Goal: Information Seeking & Learning: Learn about a topic

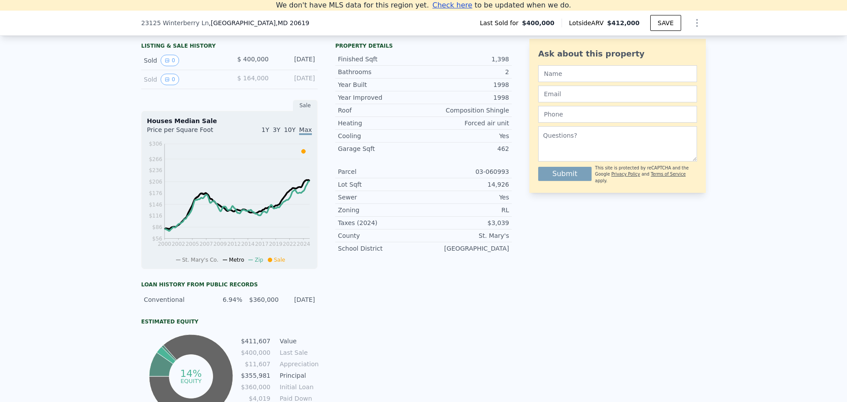
scroll to position [387, 0]
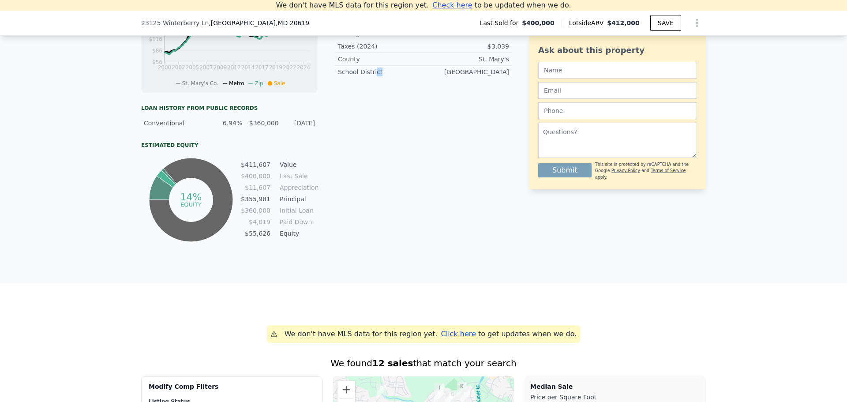
drag, startPoint x: 375, startPoint y: 158, endPoint x: 370, endPoint y: 249, distance: 91.0
click at [370, 244] on div "Property details Finished Sqft 1,398 Bathrooms 2 Year Built 1998 Year Improved …" at bounding box center [423, 53] width 177 height 382
drag, startPoint x: 300, startPoint y: 174, endPoint x: 240, endPoint y: 176, distance: 60.0
click at [240, 176] on div "14% equity $411,607 Value $400,000 Last Sale $11,607 Appreciation $355,981 Prin…" at bounding box center [229, 200] width 177 height 88
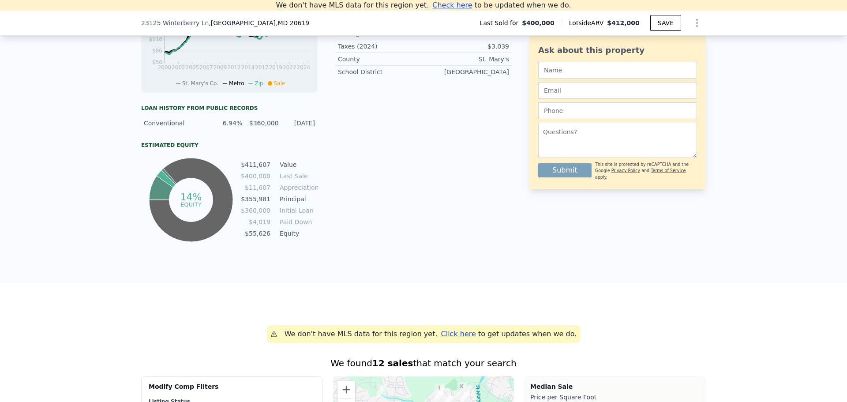
click at [347, 188] on div "Property details Finished Sqft 1,398 Bathrooms 2 Year Built 1998 Year Improved …" at bounding box center [423, 53] width 177 height 382
drag, startPoint x: 307, startPoint y: 177, endPoint x: 297, endPoint y: 245, distance: 69.5
click at [297, 240] on tbody "$411,607 Value $400,000 Last Sale $11,607 Appreciation $355,981 Principal $360,…" at bounding box center [279, 200] width 77 height 80
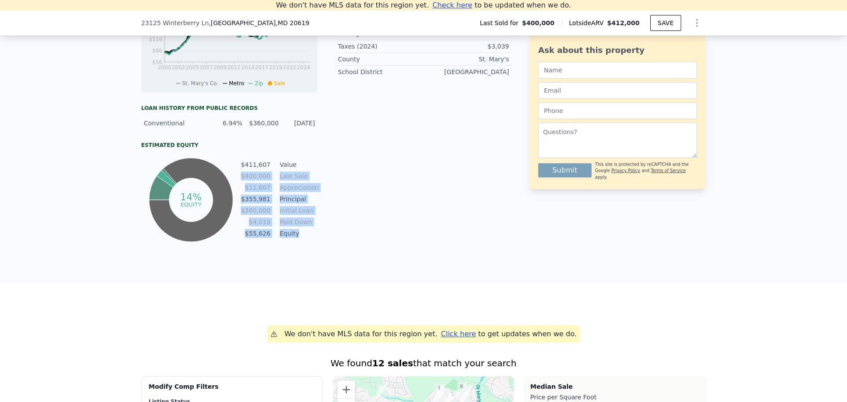
drag, startPoint x: 295, startPoint y: 208, endPoint x: 308, endPoint y: 166, distance: 44.1
click at [308, 167] on tbody "$411,607 Value $400,000 Last Sale $11,607 Appreciation $355,981 Principal $360,…" at bounding box center [279, 200] width 77 height 80
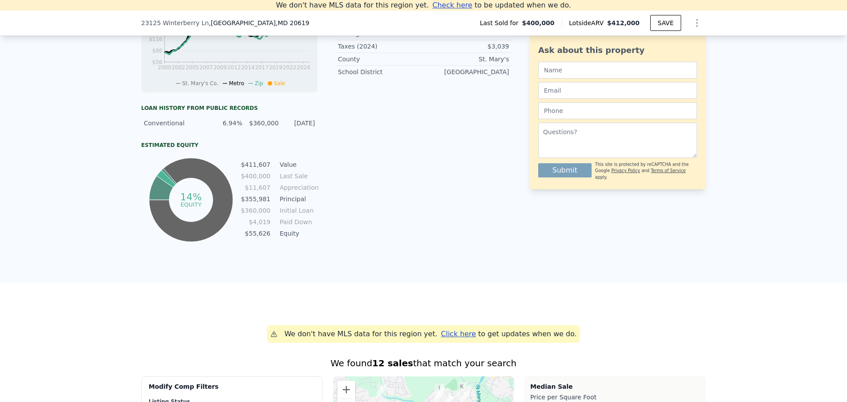
click at [308, 166] on div "14% equity $411,607 Value $400,000 Last Sale $11,607 Appreciation $355,981 Prin…" at bounding box center [229, 200] width 177 height 88
drag, startPoint x: 307, startPoint y: 162, endPoint x: 313, endPoint y: 252, distance: 90.3
click at [313, 252] on div "LISTING & SALE HISTORY Sold 0 $ 400,000 Jun 27, 2024 Sold 0 $ 164,000 Dec 13, 1…" at bounding box center [423, 69] width 847 height 428
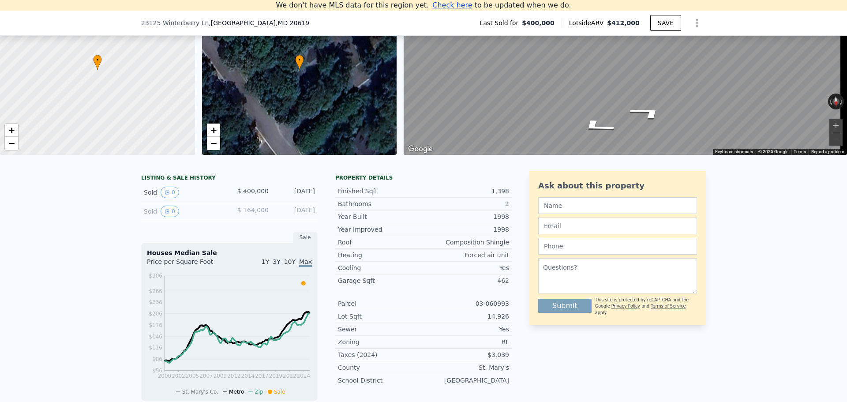
scroll to position [166, 0]
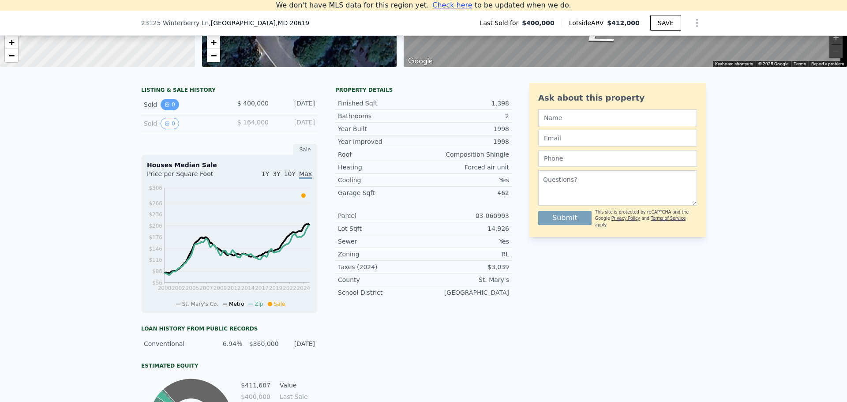
click at [165, 107] on icon "View historical data" at bounding box center [167, 104] width 5 height 5
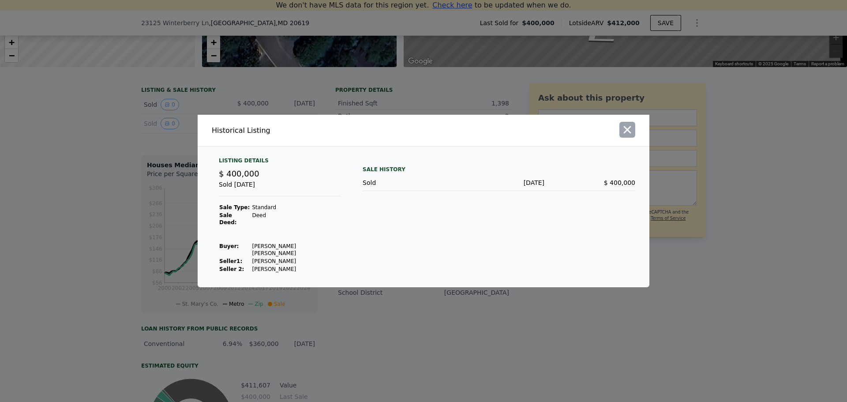
click at [634, 133] on button "button" at bounding box center [628, 130] width 16 height 16
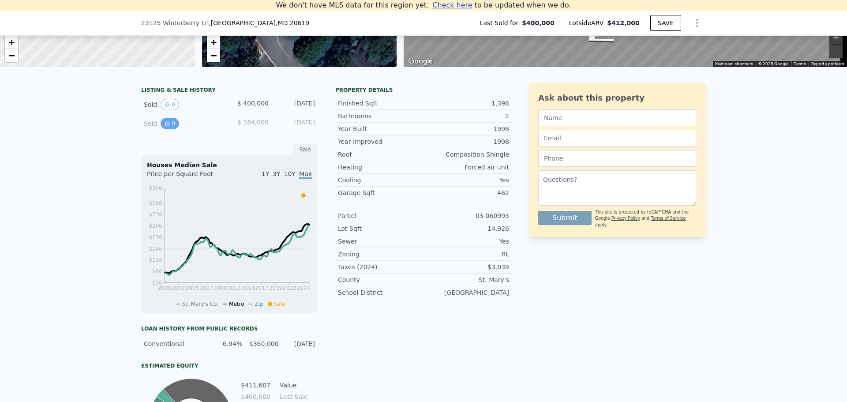
click at [168, 129] on button "0" at bounding box center [170, 123] width 19 height 11
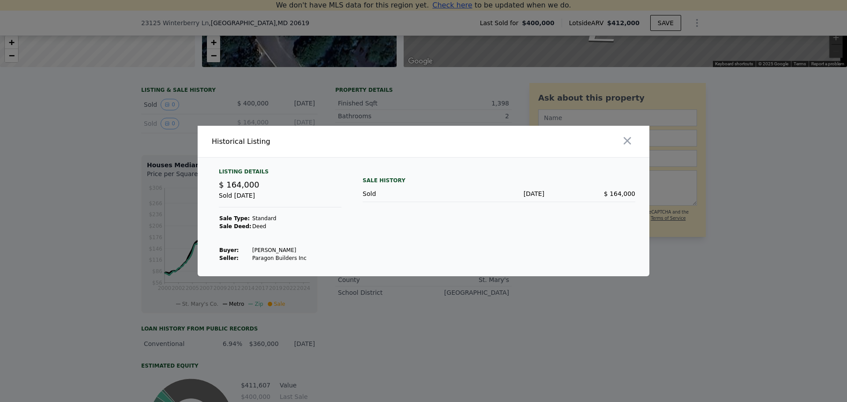
click at [635, 133] on div at bounding box center [538, 141] width 222 height 31
click at [628, 140] on icon "button" at bounding box center [628, 141] width 8 height 8
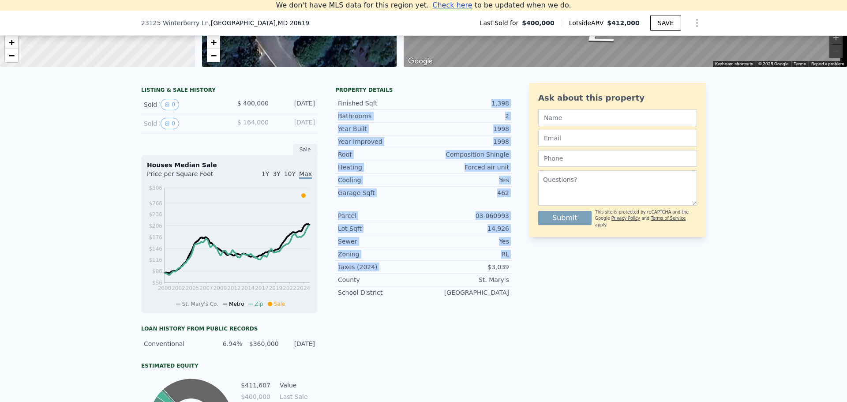
drag, startPoint x: 470, startPoint y: 153, endPoint x: 489, endPoint y: 275, distance: 123.2
click at [489, 275] on div "Finished Sqft 1,398 Bathrooms 2 Year Built 1998 Year Improved 1998 Roof Composi…" at bounding box center [423, 196] width 177 height 205
click at [489, 271] on div "$3,039" at bounding box center [467, 267] width 86 height 9
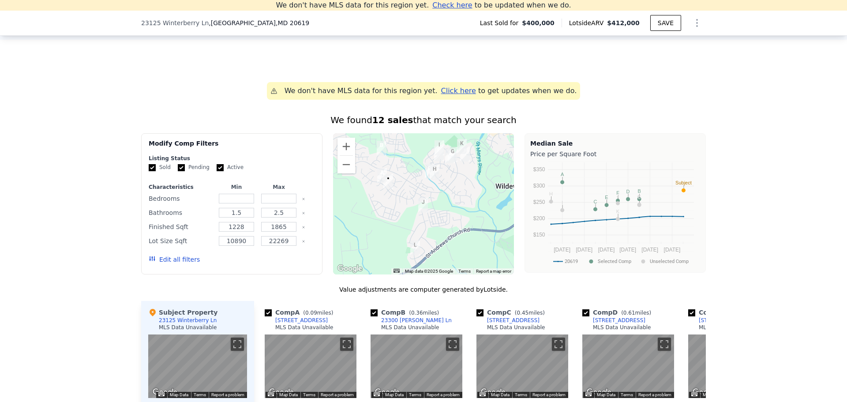
scroll to position [652, 0]
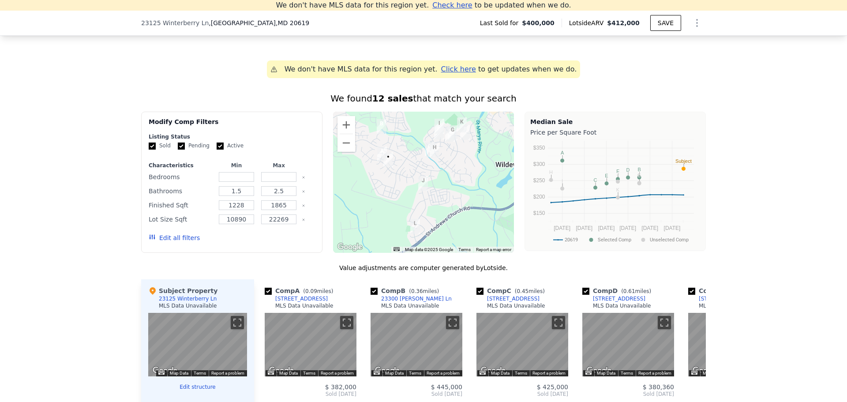
click at [736, 184] on div "We found 12 sales that match your search Filters Map Prices Modify Comp Filters…" at bounding box center [423, 330] width 847 height 497
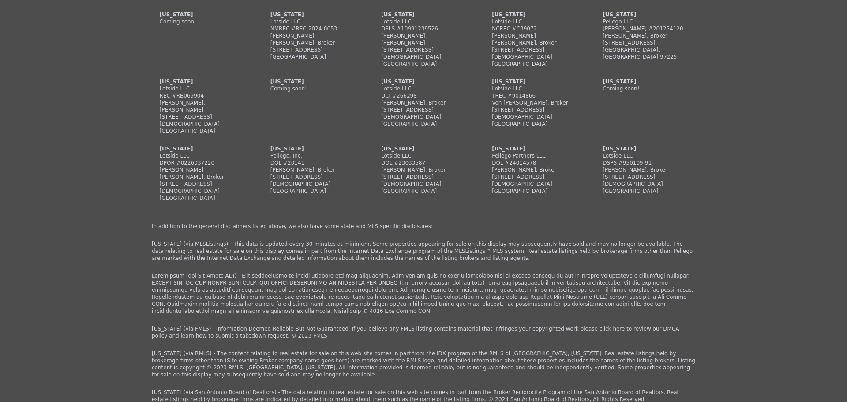
scroll to position [0, 0]
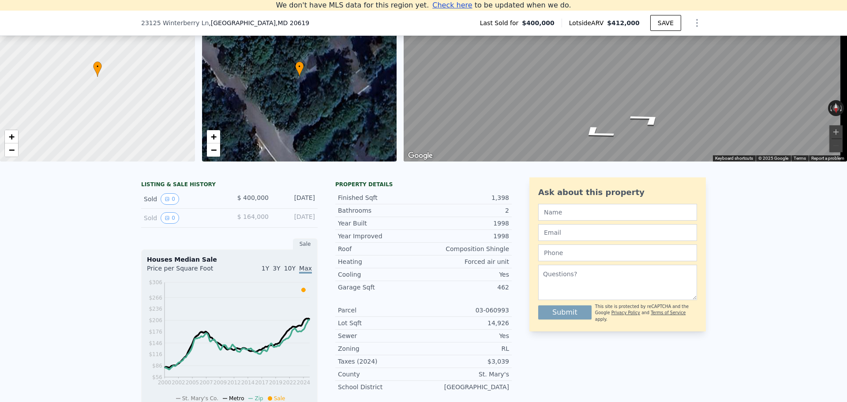
drag, startPoint x: 736, startPoint y: 260, endPoint x: 707, endPoint y: 30, distance: 232.2
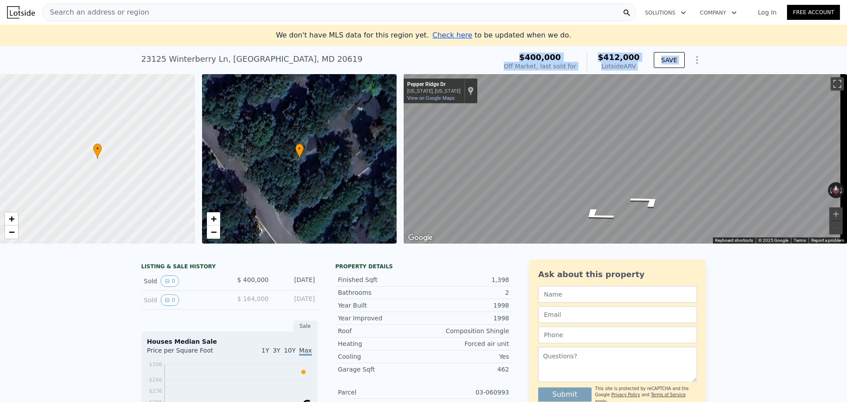
drag, startPoint x: 538, startPoint y: 54, endPoint x: 766, endPoint y: 59, distance: 228.2
click at [766, 59] on div "23125 Winterberry Ln , St. Mary's County , MD 20619 Sold Jun 2024 for $400k (~A…" at bounding box center [423, 60] width 847 height 28
click at [697, 63] on icon "Show Options" at bounding box center [697, 59] width 1 height 7
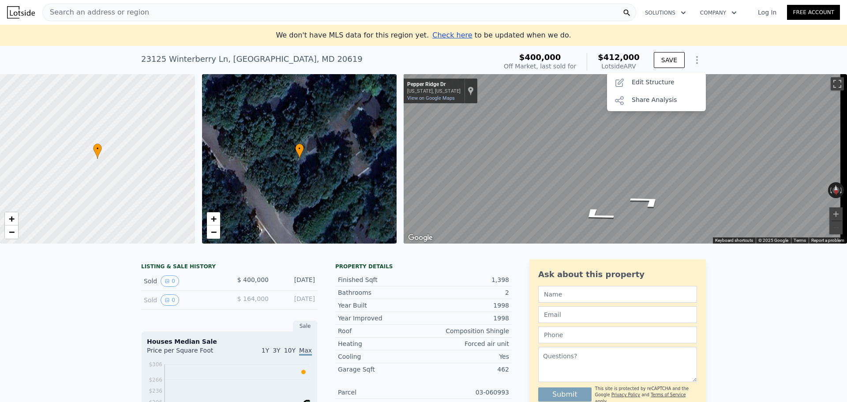
click at [734, 54] on div "23125 Winterberry Ln , St. Mary's County , MD 20619 Sold Jun 2024 for $400k (~A…" at bounding box center [423, 60] width 847 height 28
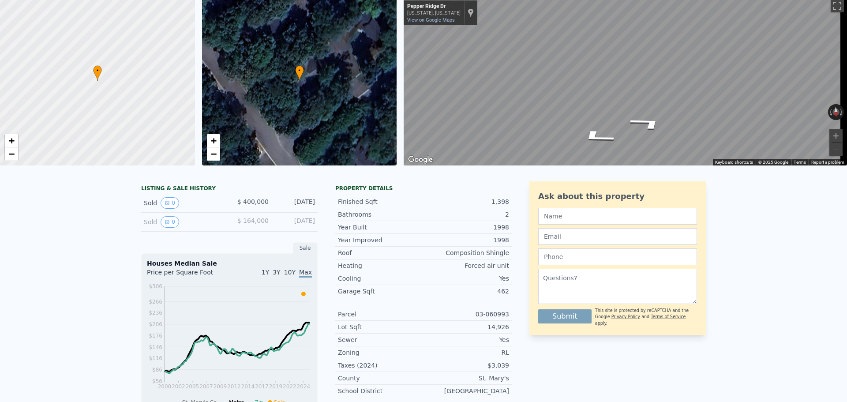
scroll to position [10, 0]
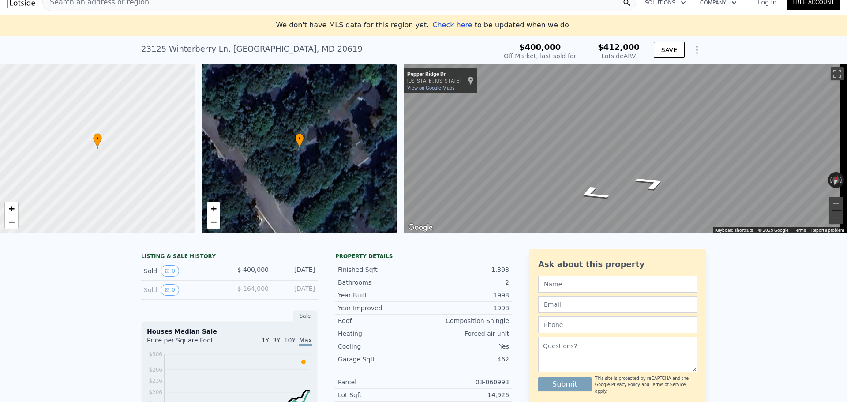
click at [846, 139] on div "Search an address or region Solutions Company Open main menu Log In Free Accoun…" at bounding box center [423, 201] width 847 height 402
click at [847, 138] on div "Search an address or region Solutions Company Open main menu Log In Free Accoun…" at bounding box center [423, 201] width 847 height 402
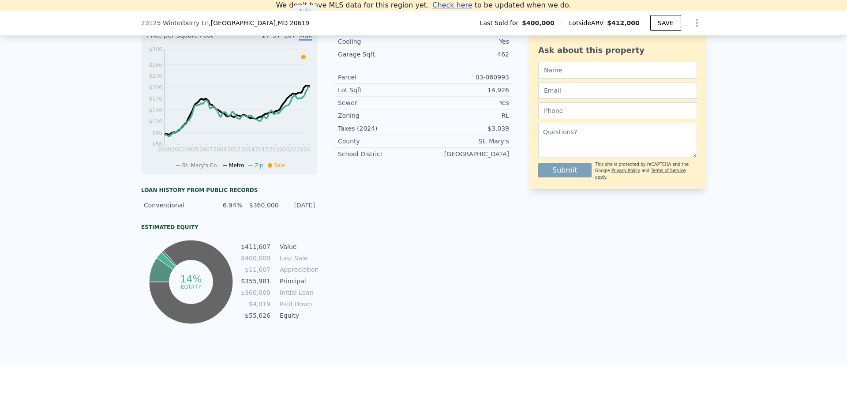
scroll to position [309, 0]
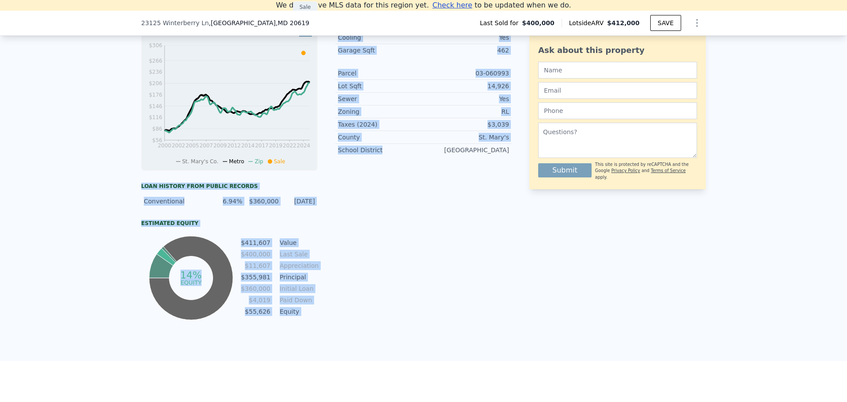
drag, startPoint x: 367, startPoint y: 249, endPoint x: 400, endPoint y: 290, distance: 51.8
click at [401, 277] on div "LISTING & SALE HISTORY Sold 0 $ 400,000 Jun 27, 2024 Sold 0 $ 164,000 Dec 13, 1…" at bounding box center [423, 147] width 847 height 428
click at [400, 290] on div "Property details Finished Sqft 1,398 Bathrooms 2 Year Built 1998 Year Improved …" at bounding box center [423, 131] width 177 height 382
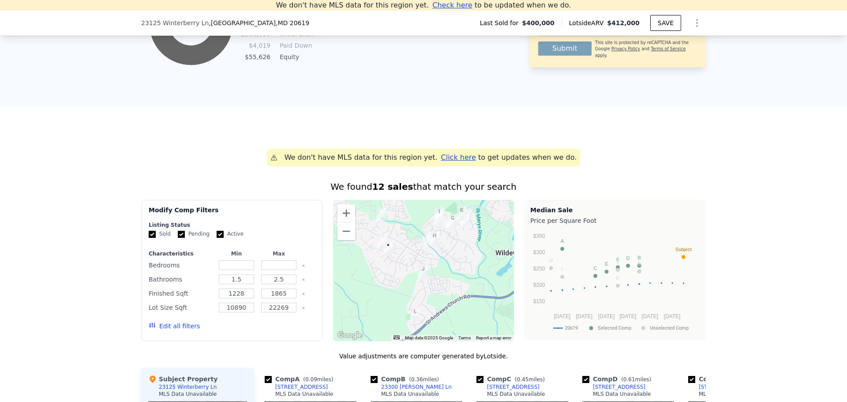
scroll to position [662, 0]
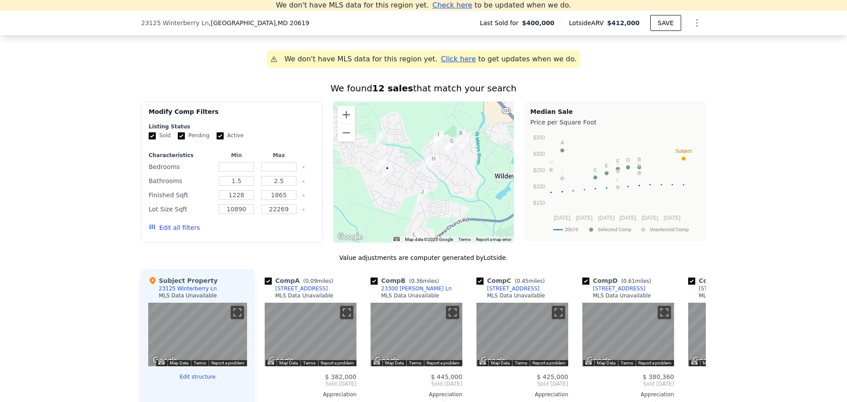
drag, startPoint x: 407, startPoint y: 170, endPoint x: 406, endPoint y: 193, distance: 23.4
click at [406, 193] on div at bounding box center [423, 172] width 181 height 141
click at [376, 170] on img "43918 Plumleaf Way" at bounding box center [381, 166] width 10 height 15
click at [376, 169] on img "43918 Plumleaf Way" at bounding box center [381, 166] width 10 height 15
click at [119, 200] on div "We found 12 sales that match your search Filters Map Prices Modify Comp Filters…" at bounding box center [423, 319] width 847 height 497
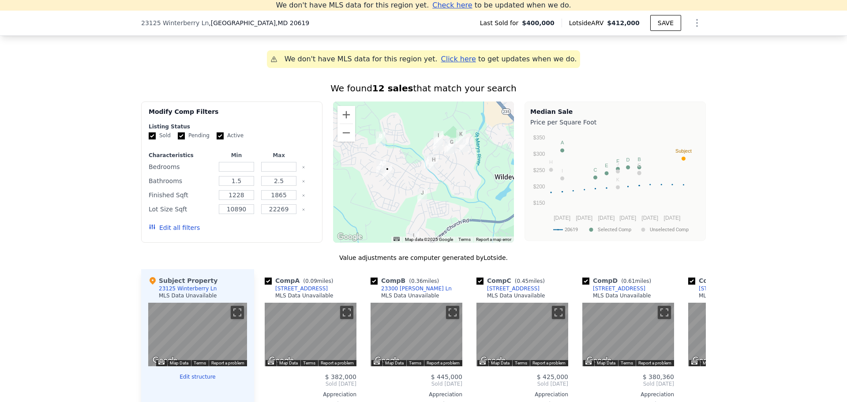
scroll to position [839, 0]
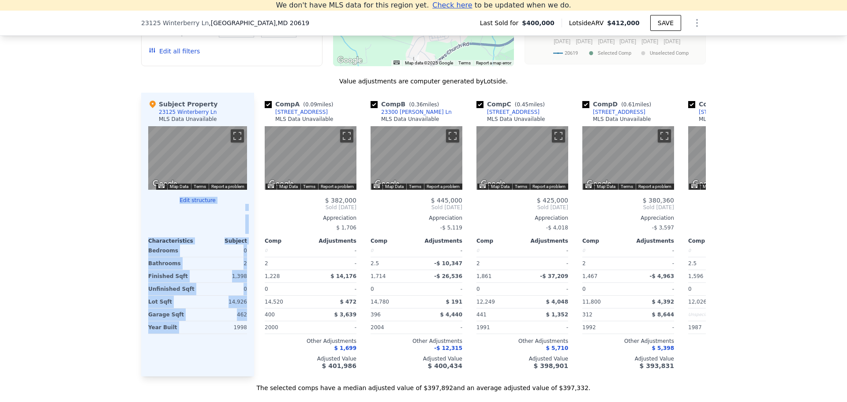
drag, startPoint x: 119, startPoint y: 158, endPoint x: 226, endPoint y: 369, distance: 236.5
click at [219, 369] on div "We found 12 sales that match your search Filters Map Prices Modify Comp Filters…" at bounding box center [423, 143] width 847 height 497
click at [228, 369] on div "Subject Property 23125 Winterberry Ln MLS Data Unavailable ← Move left → Move r…" at bounding box center [197, 235] width 113 height 284
drag, startPoint x: 244, startPoint y: 347, endPoint x: 141, endPoint y: 232, distance: 154.1
click at [141, 232] on div "Subject Property 23125 Winterberry Ln MLS Data Unavailable ← Move left → Move r…" at bounding box center [197, 235] width 113 height 284
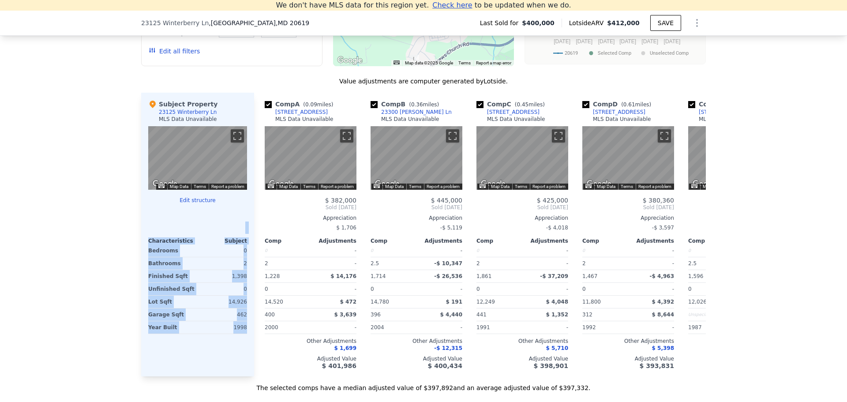
click at [141, 232] on div "Subject Property 23125 Winterberry Ln MLS Data Unavailable ← Move left → Move r…" at bounding box center [197, 235] width 113 height 284
drag, startPoint x: 188, startPoint y: 261, endPoint x: 245, endPoint y: 345, distance: 101.4
click at [245, 345] on div "Subject Property 23125 Winterberry Ln MLS Data Unavailable ← Move left → Move r…" at bounding box center [197, 235] width 113 height 284
drag, startPoint x: 245, startPoint y: 345, endPoint x: 144, endPoint y: 113, distance: 253.0
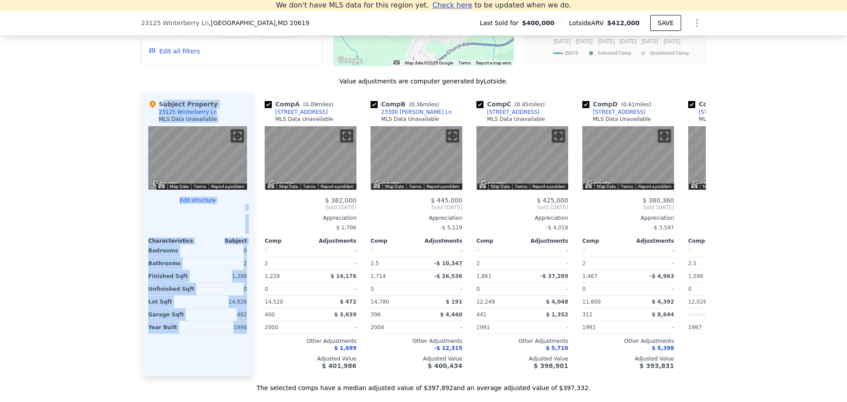
click at [144, 113] on div "Subject Property 23125 Winterberry Ln MLS Data Unavailable ← Move left → Move r…" at bounding box center [197, 235] width 113 height 284
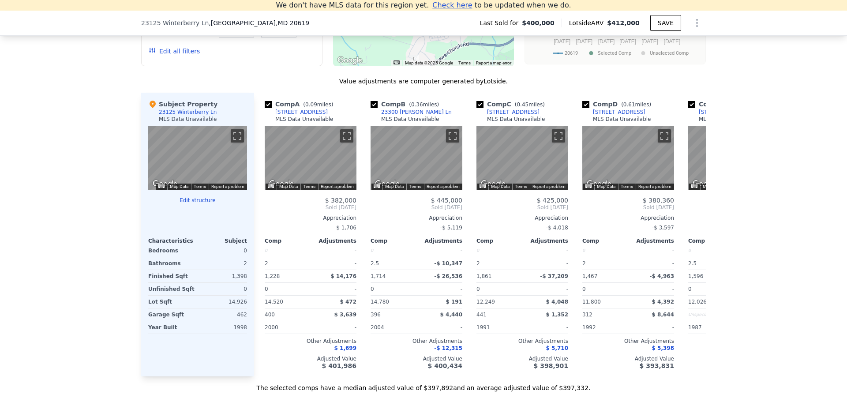
click at [144, 113] on div "Subject Property 23125 Winterberry Ln MLS Data Unavailable ← Move left → Move r…" at bounding box center [197, 235] width 113 height 284
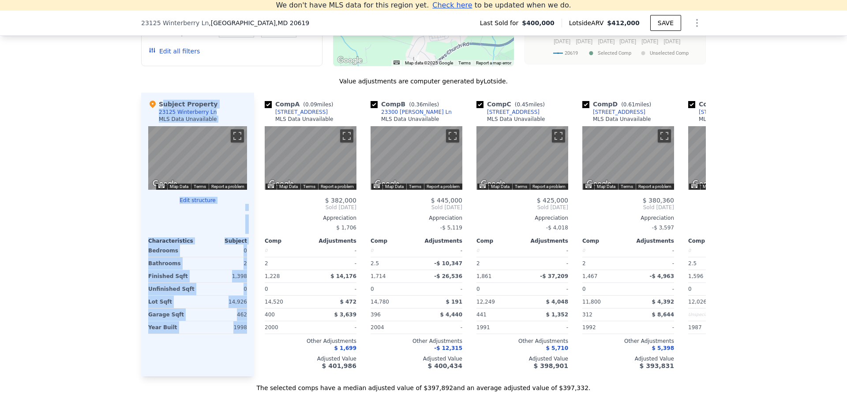
drag, startPoint x: 144, startPoint y: 113, endPoint x: 245, endPoint y: 343, distance: 251.4
click at [245, 343] on div "Subject Property 23125 Winterberry Ln MLS Data Unavailable ← Move left → Move r…" at bounding box center [197, 235] width 113 height 284
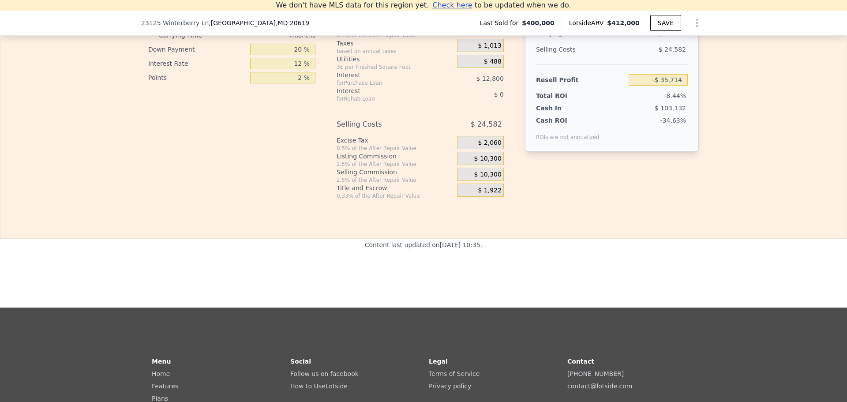
scroll to position [1280, 0]
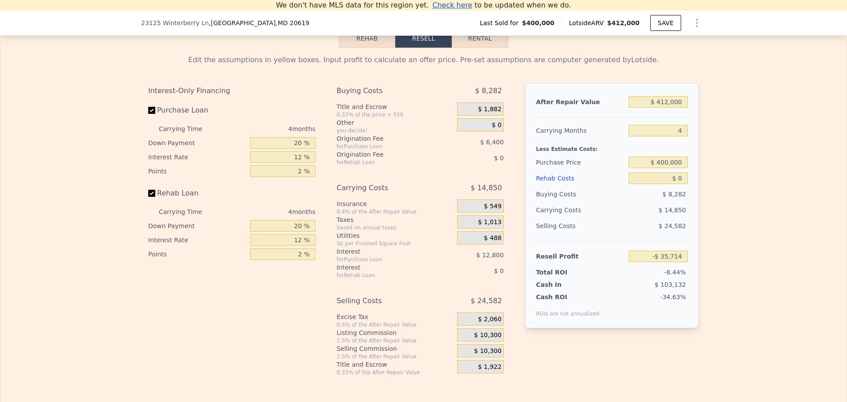
click at [643, 81] on div "Edit the assumptions in yellow boxes. Input profit to calculate an offer price.…" at bounding box center [423, 215] width 551 height 321
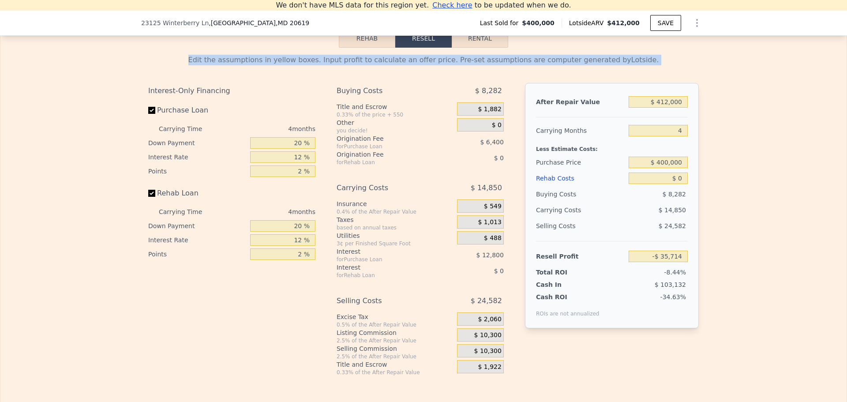
click at [643, 81] on div "Edit the assumptions in yellow boxes. Input profit to calculate an offer price.…" at bounding box center [423, 215] width 551 height 321
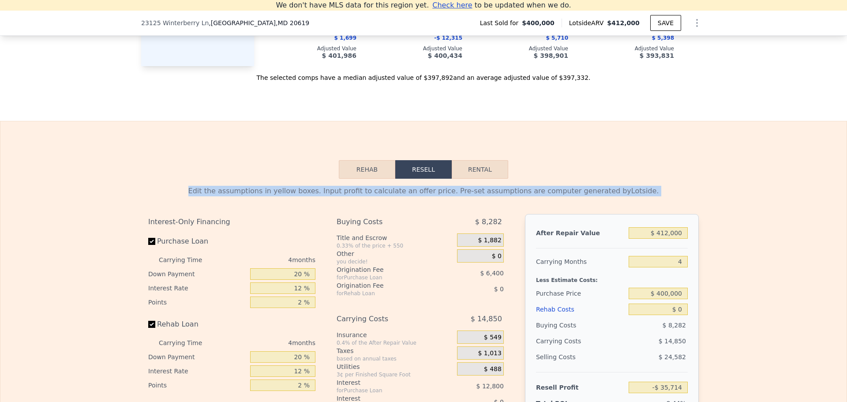
scroll to position [1148, 0]
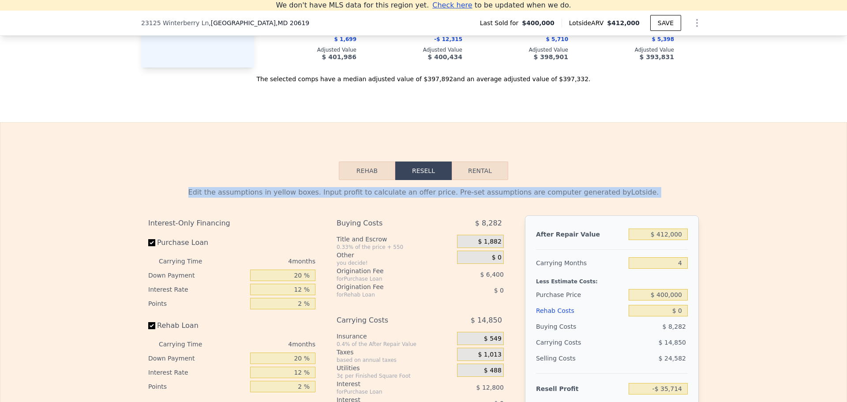
click at [592, 161] on div "Rehab Resell Rental Edit the assumptions in yellow boxes. Input profit to calcu…" at bounding box center [423, 334] width 847 height 425
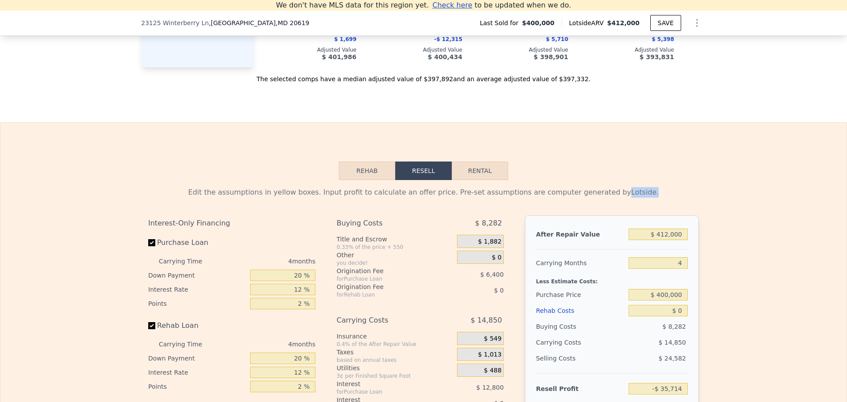
drag, startPoint x: 603, startPoint y: 140, endPoint x: 656, endPoint y: 203, distance: 82.3
click at [655, 208] on div "Rehab Resell Rental Edit the assumptions in yellow boxes. Input profit to calcu…" at bounding box center [423, 334] width 847 height 425
click at [656, 198] on div "Edit the assumptions in yellow boxes. Input profit to calculate an offer price.…" at bounding box center [423, 192] width 551 height 11
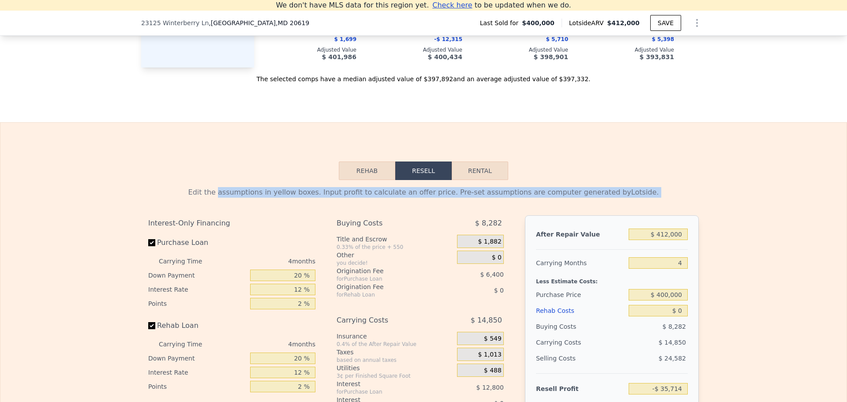
drag, startPoint x: 656, startPoint y: 203, endPoint x: 269, endPoint y: 169, distance: 388.5
click at [269, 169] on div "Rehab Resell Rental Edit the assumptions in yellow boxes. Input profit to calcu…" at bounding box center [423, 334] width 847 height 425
drag, startPoint x: 298, startPoint y: 166, endPoint x: 639, endPoint y: 201, distance: 342.5
click at [639, 201] on div "Rehab Resell Rental Edit the assumptions in yellow boxes. Input profit to calcu…" at bounding box center [423, 334] width 847 height 425
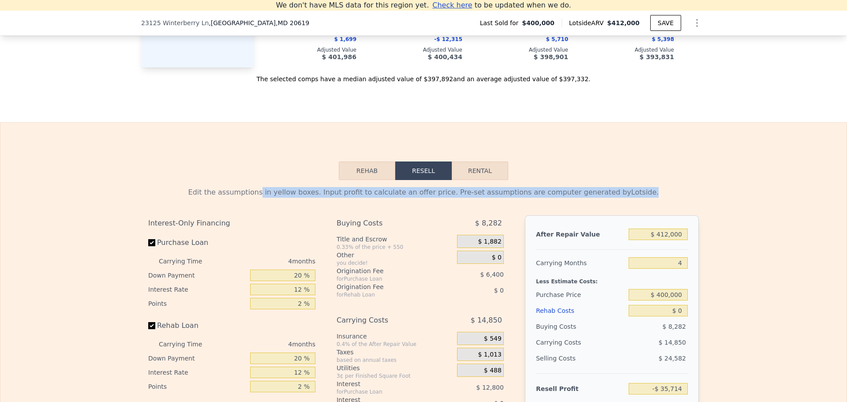
click at [639, 198] on div "Edit the assumptions in yellow boxes. Input profit to calculate an offer price.…" at bounding box center [423, 192] width 551 height 11
drag, startPoint x: 621, startPoint y: 205, endPoint x: 334, endPoint y: 175, distance: 288.9
click at [334, 175] on div "Rehab Resell Rental Edit the assumptions in yellow boxes. Input profit to calcu…" at bounding box center [423, 334] width 847 height 425
click at [305, 175] on div "Rehab Resell Rental Edit the assumptions in yellow boxes. Input profit to calcu…" at bounding box center [423, 334] width 847 height 425
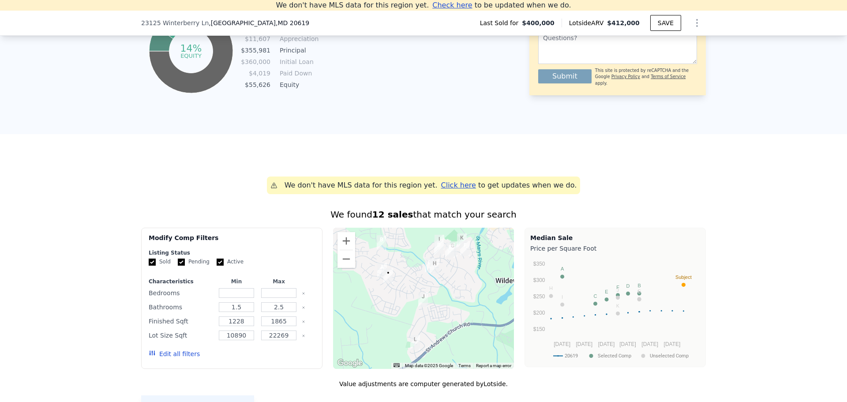
scroll to position [551, 0]
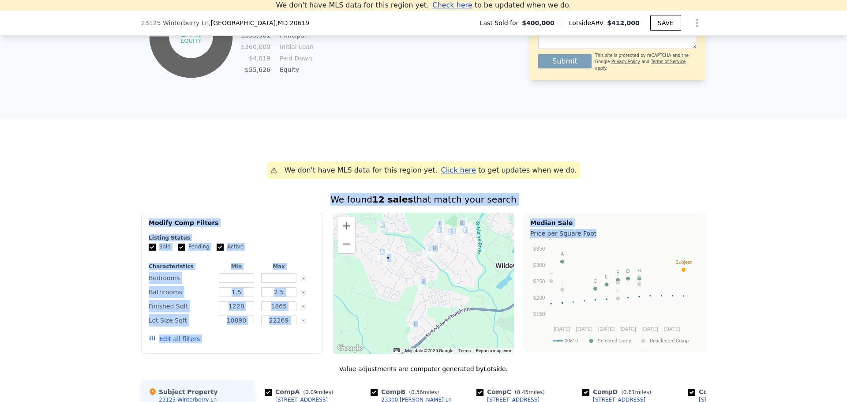
drag, startPoint x: 126, startPoint y: 153, endPoint x: 715, endPoint y: 346, distance: 619.1
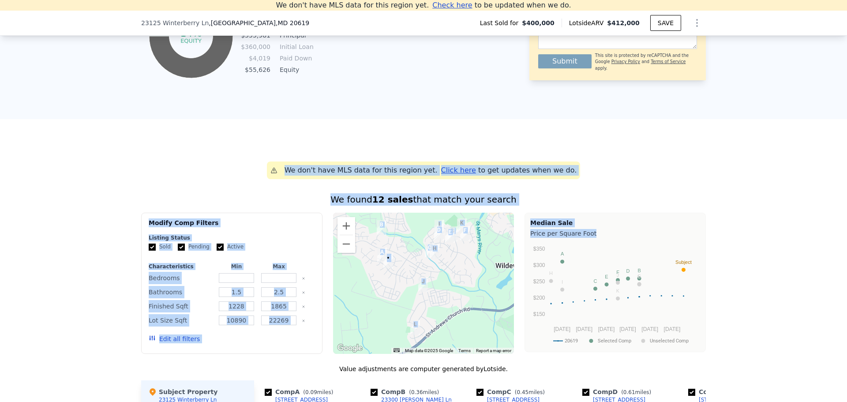
drag, startPoint x: 691, startPoint y: 349, endPoint x: 248, endPoint y: 156, distance: 482.5
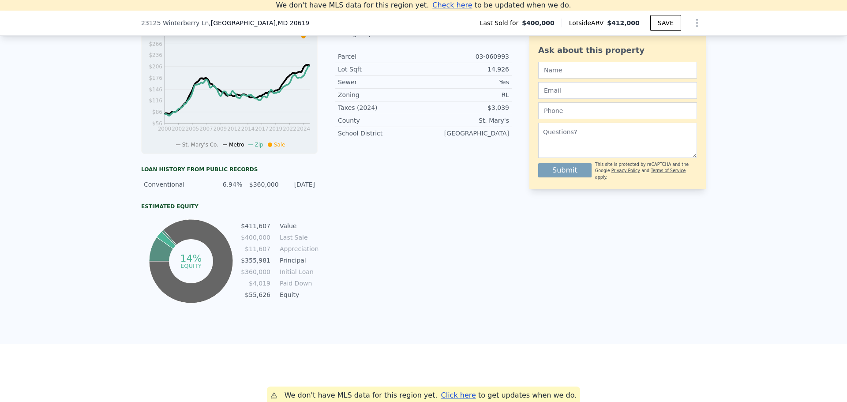
scroll to position [198, 0]
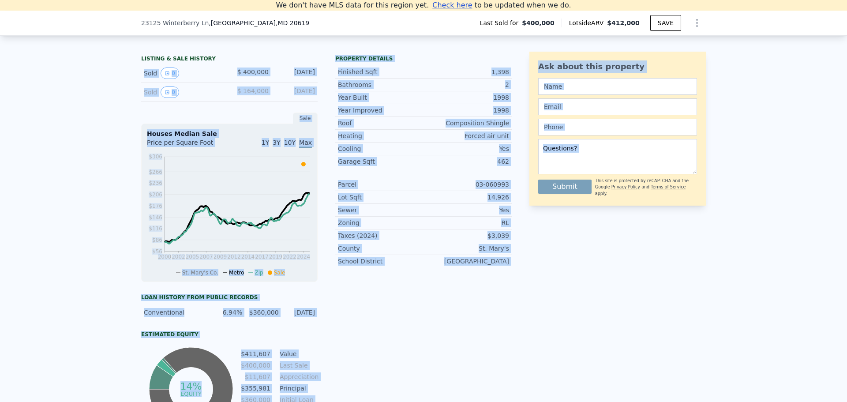
drag, startPoint x: 120, startPoint y: 83, endPoint x: 518, endPoint y: 270, distance: 440.1
click at [518, 270] on div "LISTING & SALE HISTORY Sold 0 $ 400,000 Jun 27, 2024 Sold 0 $ 164,000 Dec 13, 1…" at bounding box center [423, 259] width 847 height 428
click at [518, 270] on div "LISTING & SALE HISTORY Sold 0 $ 400,000 Jun 27, 2024 Sold 0 $ 164,000 Dec 13, 1…" at bounding box center [423, 243] width 565 height 382
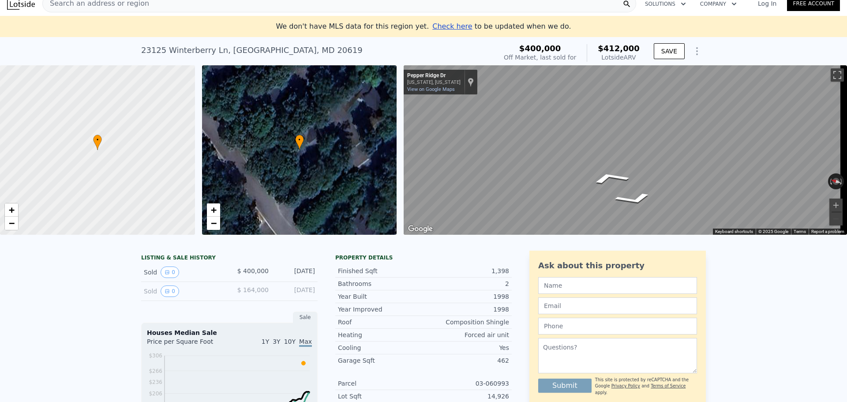
scroll to position [0, 0]
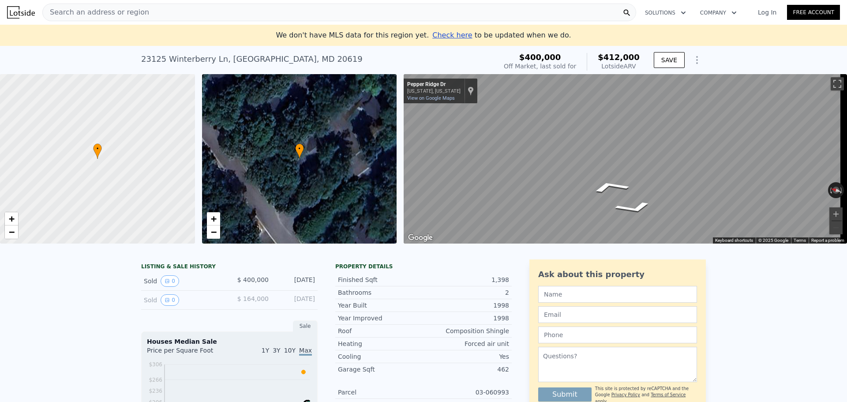
click at [320, 62] on div "23125 Winterberry Ln , St. Mary's County , MD 20619" at bounding box center [252, 59] width 222 height 12
click at [293, 57] on div "23125 Winterberry Ln , St. Mary's County , MD 20619" at bounding box center [252, 59] width 222 height 12
click at [296, 55] on div "23125 Winterberry Ln , St. Mary's County , MD 20619" at bounding box center [252, 59] width 222 height 12
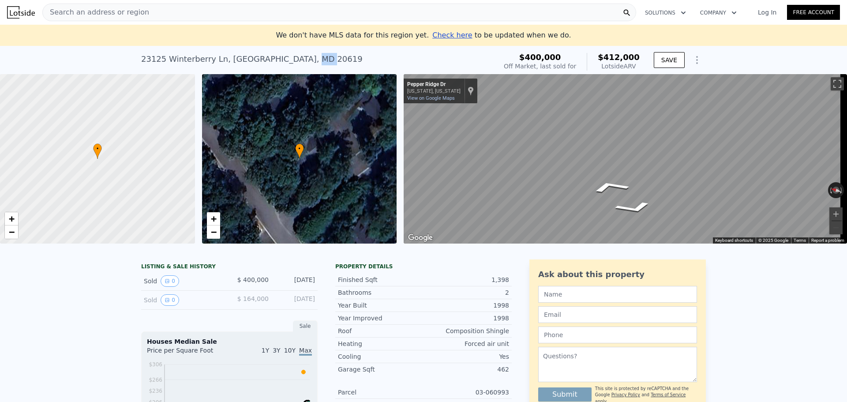
click at [296, 55] on div "23125 Winterberry Ln , St. Mary's County , MD 20619" at bounding box center [252, 59] width 222 height 12
click at [339, 55] on div "23125 Winterberry Ln , St. Mary's County , MD 20619 Sold Jun 2024 for $400k (~A…" at bounding box center [317, 61] width 352 height 25
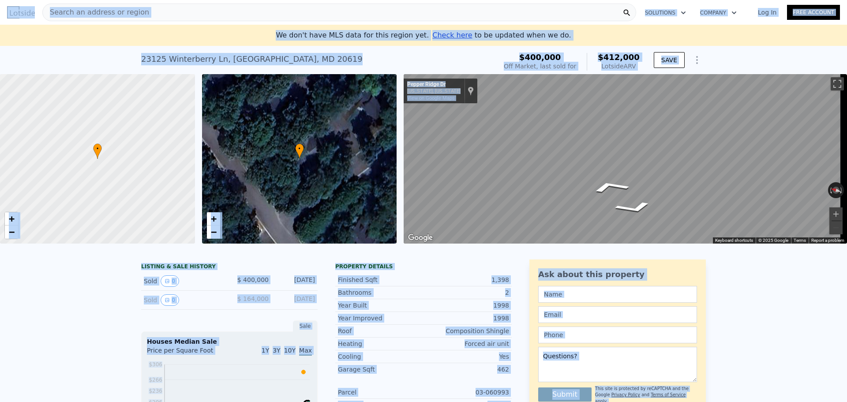
click at [339, 55] on div "23125 Winterberry Ln , St. Mary's County , MD 20619 Sold Jun 2024 for $400k (~A…" at bounding box center [317, 61] width 352 height 25
click at [336, 60] on div "23125 Winterberry Ln , St. Mary's County , MD 20619 Sold Jun 2024 for $400k (~A…" at bounding box center [317, 61] width 352 height 25
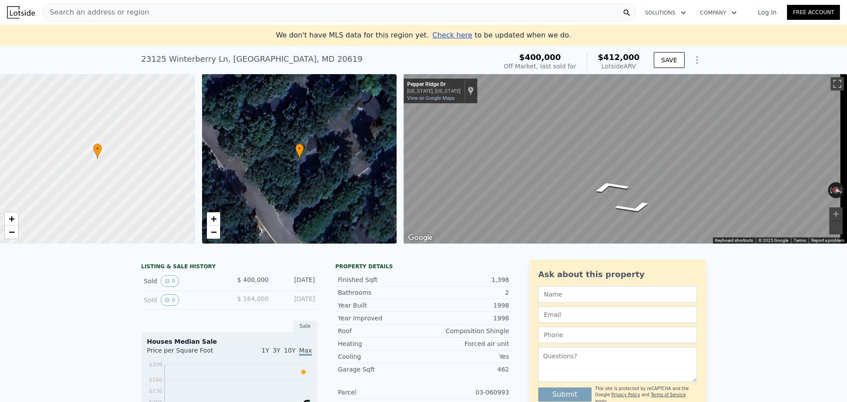
click at [355, 54] on div "23125 Winterberry Ln , St. Mary's County , MD 20619 Sold Jun 2024 for $400k (~A…" at bounding box center [317, 61] width 352 height 25
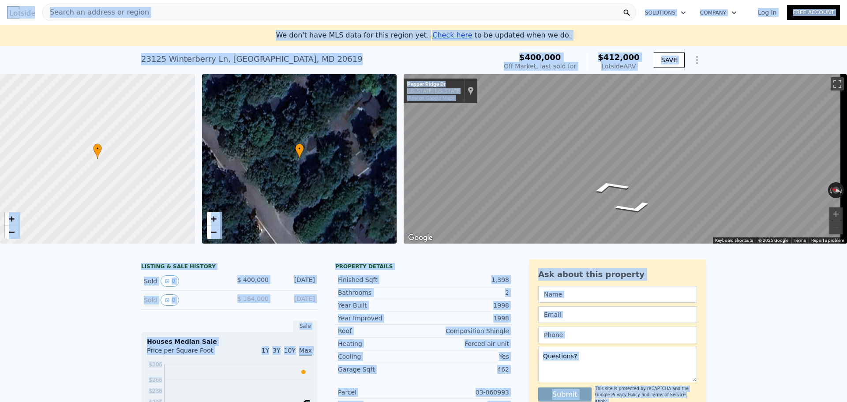
click at [354, 58] on div "23125 Winterberry Ln , St. Mary's County , MD 20619 Sold Jun 2024 for $400k (~A…" at bounding box center [317, 61] width 352 height 25
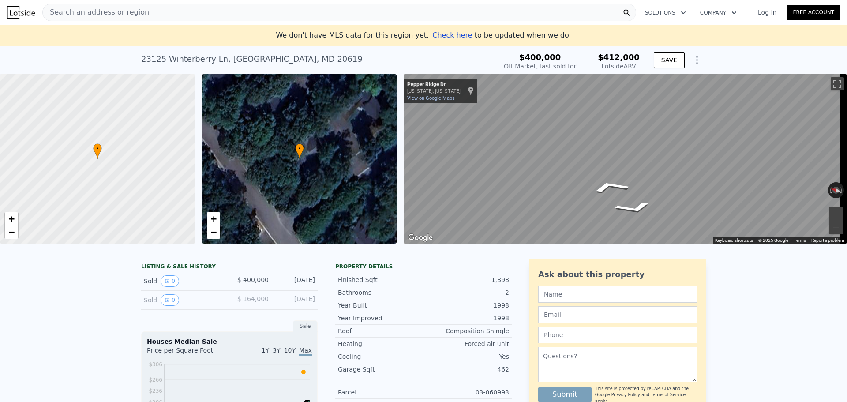
click at [698, 57] on icon "Show Options" at bounding box center [697, 60] width 11 height 11
click at [763, 54] on div "23125 Winterberry Ln , St. Mary's County , MD 20619 Sold Jun 2024 for $400k (~A…" at bounding box center [423, 60] width 847 height 28
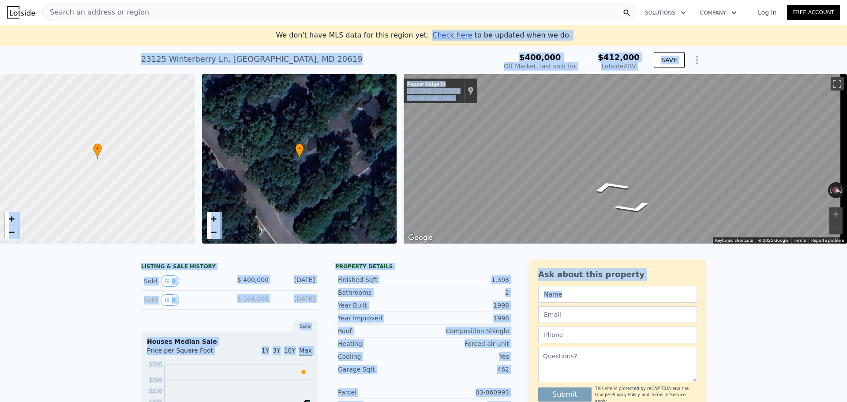
drag, startPoint x: 692, startPoint y: 69, endPoint x: 757, endPoint y: 326, distance: 264.9
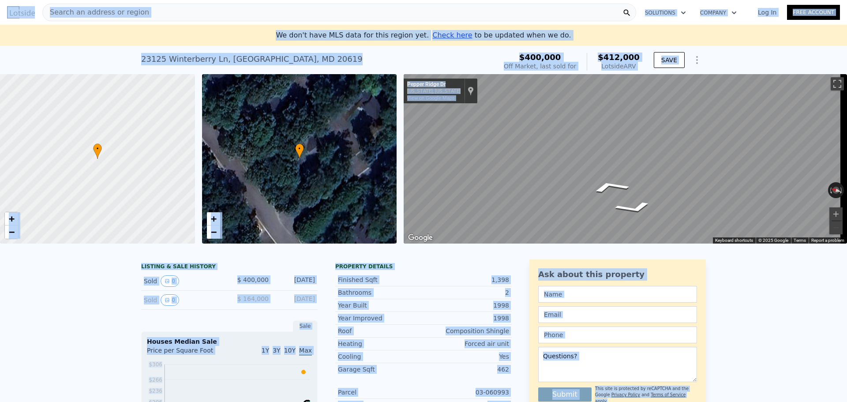
drag, startPoint x: 752, startPoint y: 343, endPoint x: 0, endPoint y: 4, distance: 824.9
click at [15, 34] on div "We don't have MLS data for this region yet. Check here to be updated when we do." at bounding box center [423, 35] width 837 height 11
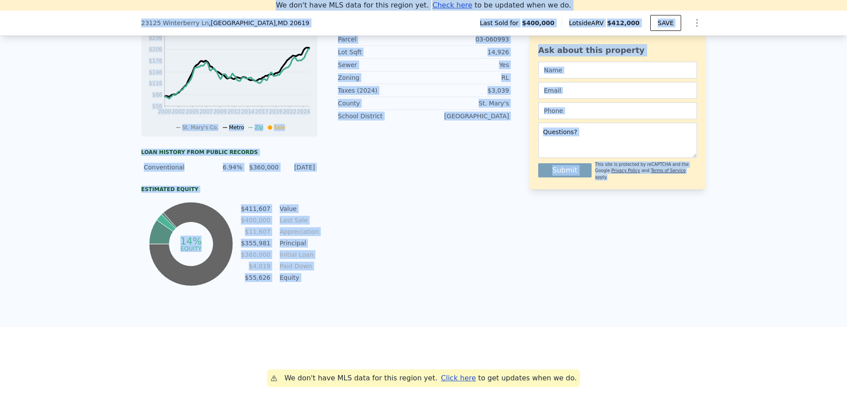
drag, startPoint x: 3, startPoint y: 13, endPoint x: 715, endPoint y: 290, distance: 764.8
click at [715, 290] on div "LISTING & SALE HISTORY Sold 0 $ 400,000 Jun 27, 2024 Sold 0 $ 164,000 Dec 13, 1…" at bounding box center [423, 113] width 847 height 428
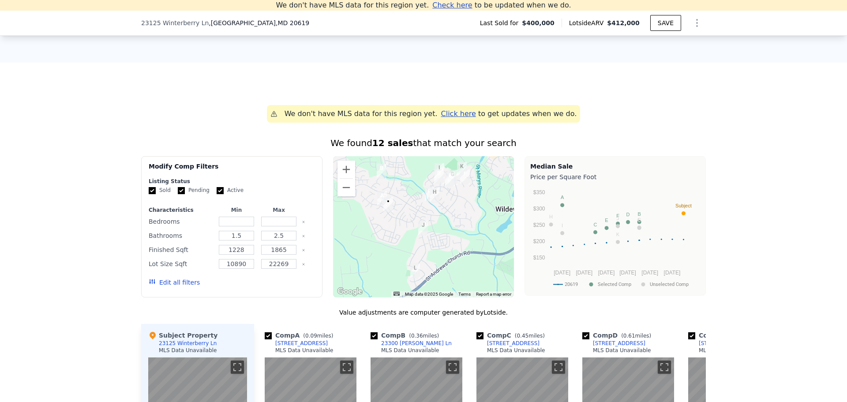
scroll to position [608, 0]
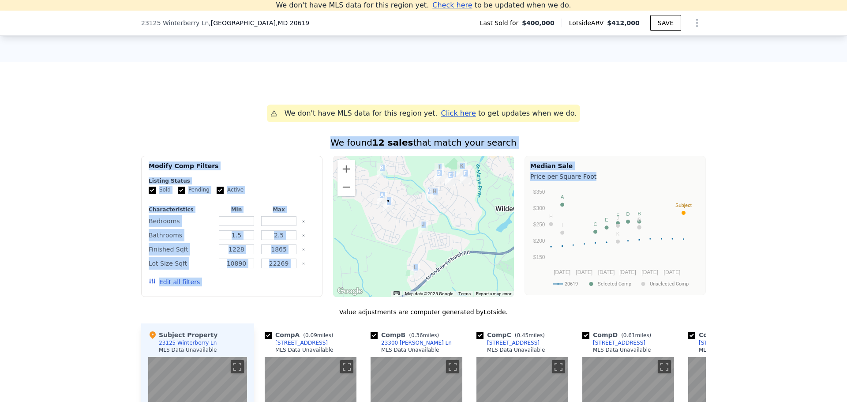
drag, startPoint x: 767, startPoint y: 301, endPoint x: 204, endPoint y: 94, distance: 599.9
click at [207, 94] on div "We don't have MLS data for this region yet. Click here to get updates when we d…" at bounding box center [423, 362] width 847 height 600
click at [204, 94] on div "We don't have MLS data for this region yet. Click here to get updates when we d…" at bounding box center [423, 362] width 847 height 600
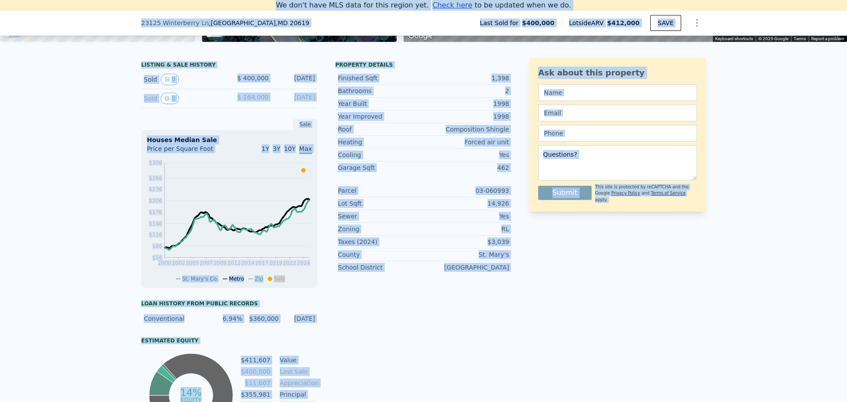
drag, startPoint x: 734, startPoint y: 265, endPoint x: 215, endPoint y: 1, distance: 581.3
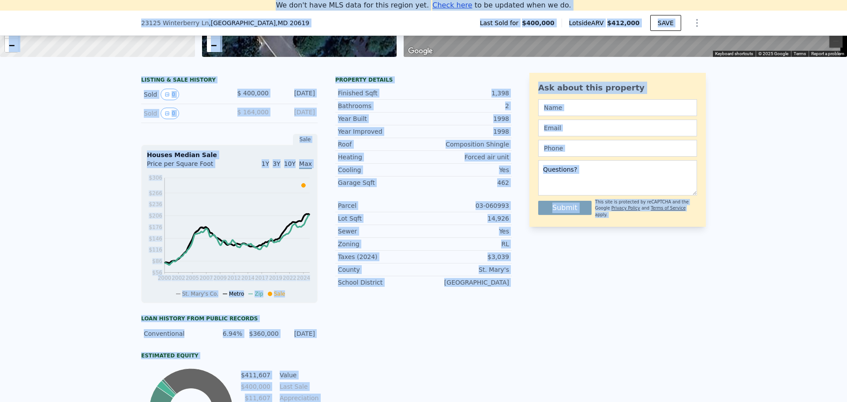
click at [87, 132] on div "LISTING & SALE HISTORY Sold 0 $ 400,000 Jun 27, 2024 Sold 0 $ 164,000 Dec 13, 1…" at bounding box center [423, 280] width 847 height 428
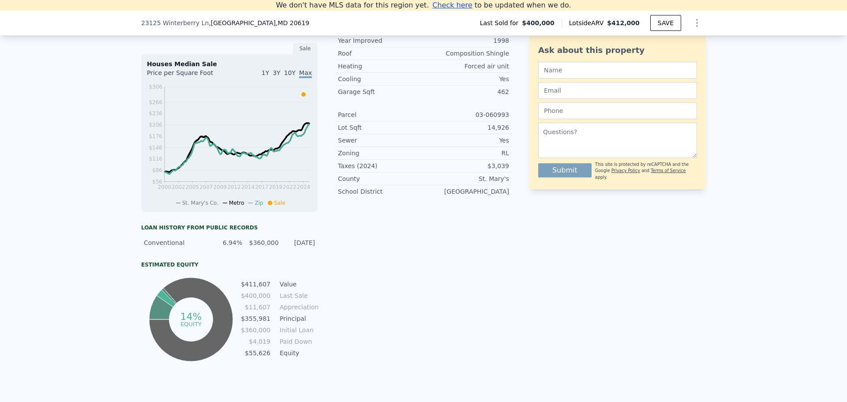
scroll to position [397, 0]
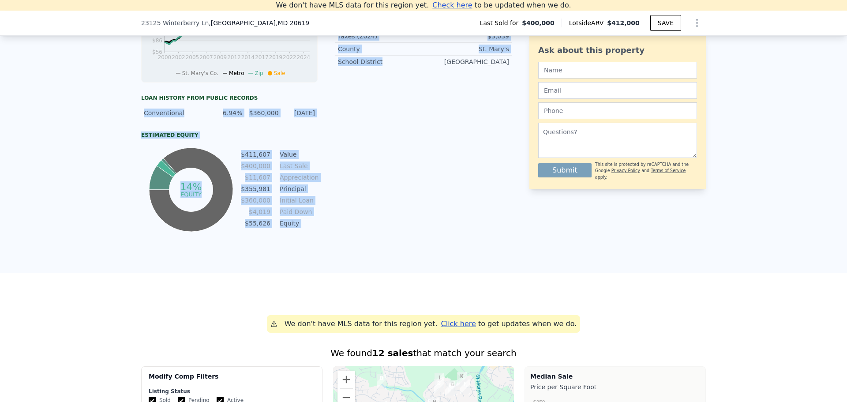
drag, startPoint x: 93, startPoint y: 124, endPoint x: 376, endPoint y: 236, distance: 304.6
click at [376, 235] on div "LISTING & SALE HISTORY Sold 0 $ 400,000 Jun 27, 2024 Sold 0 $ 164,000 Dec 13, 1…" at bounding box center [423, 59] width 847 height 428
click at [376, 234] on div "Property details Finished Sqft 1,398 Bathrooms 2 Year Built 1998 Year Improved …" at bounding box center [423, 43] width 177 height 382
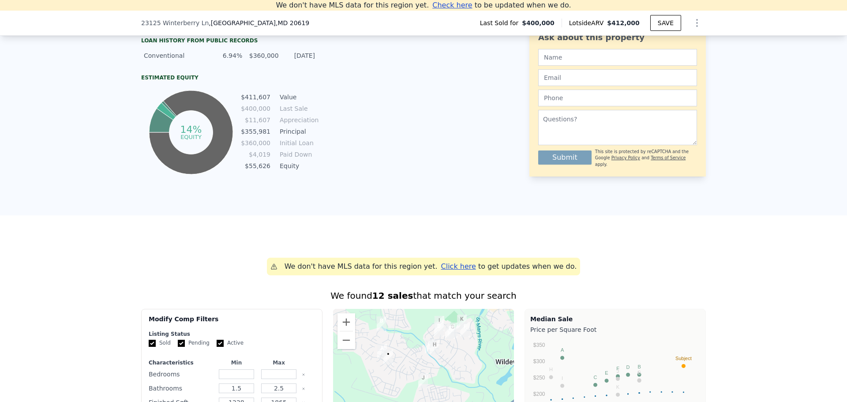
scroll to position [530, 0]
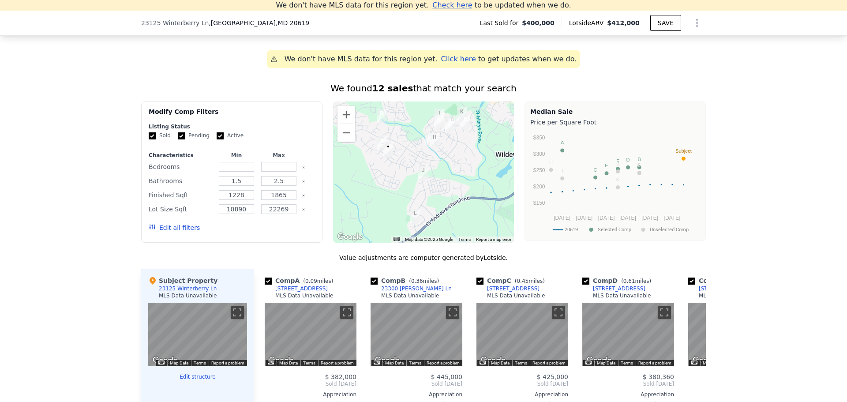
scroll to position [927, 0]
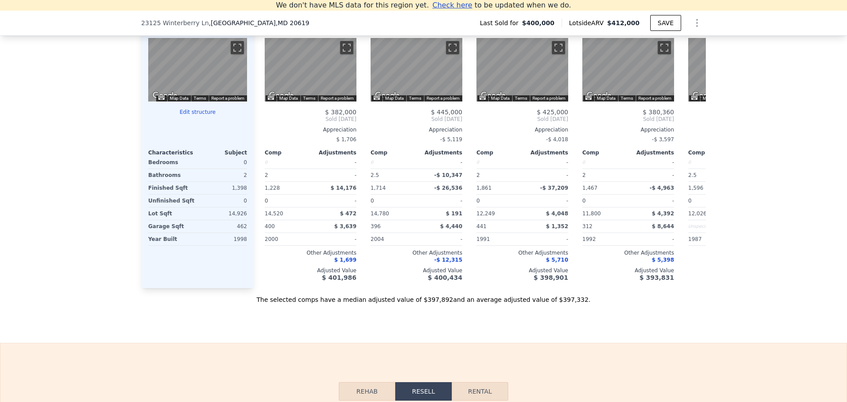
click at [80, 184] on div "We found 12 sales that match your search Filters Map Prices Modify Comp Filters…" at bounding box center [423, 55] width 847 height 497
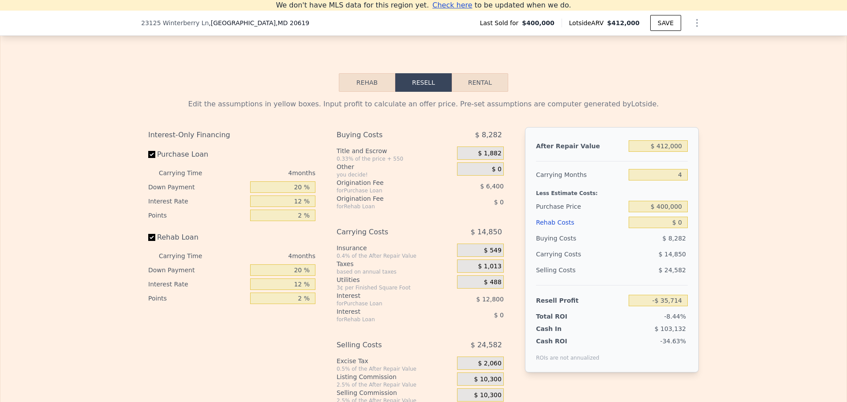
scroll to position [1015, 0]
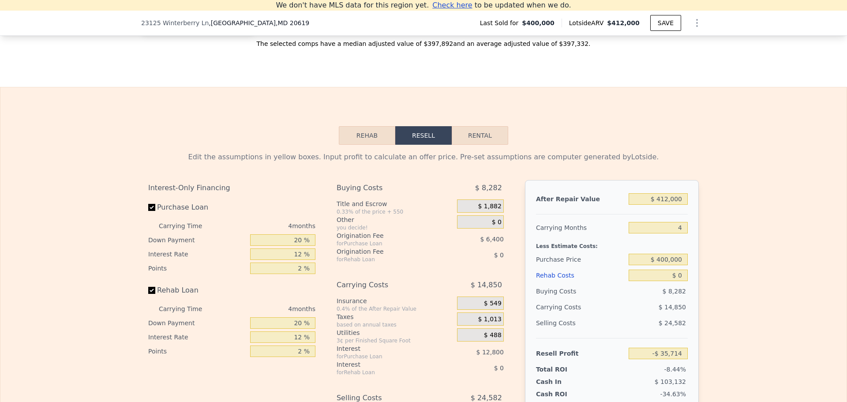
scroll to position [1280, 0]
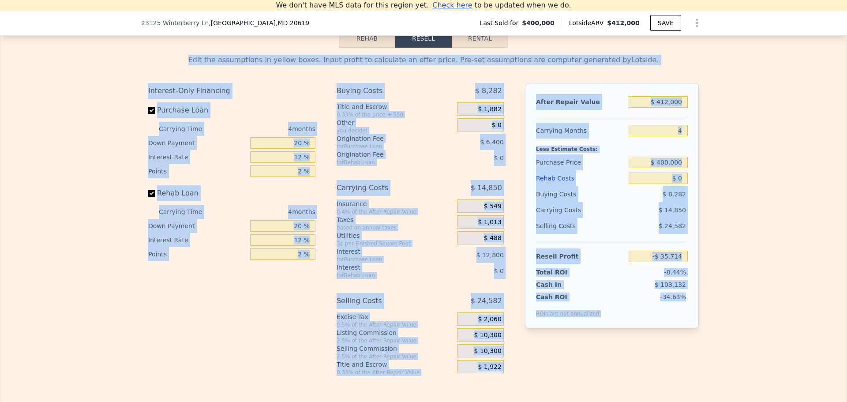
drag, startPoint x: 102, startPoint y: 50, endPoint x: 729, endPoint y: 355, distance: 697.2
click at [726, 355] on div "Rehab Resell Rental Edit the assumptions in yellow boxes. Input profit to calcu…" at bounding box center [423, 202] width 847 height 425
click at [729, 355] on div "Edit the assumptions in yellow boxes. Input profit to calculate an offer price.…" at bounding box center [423, 212] width 847 height 328
drag, startPoint x: 729, startPoint y: 355, endPoint x: 288, endPoint y: 50, distance: 536.1
click at [288, 50] on div "Rehab Resell Rental Edit the assumptions in yellow boxes. Input profit to calcu…" at bounding box center [423, 202] width 847 height 425
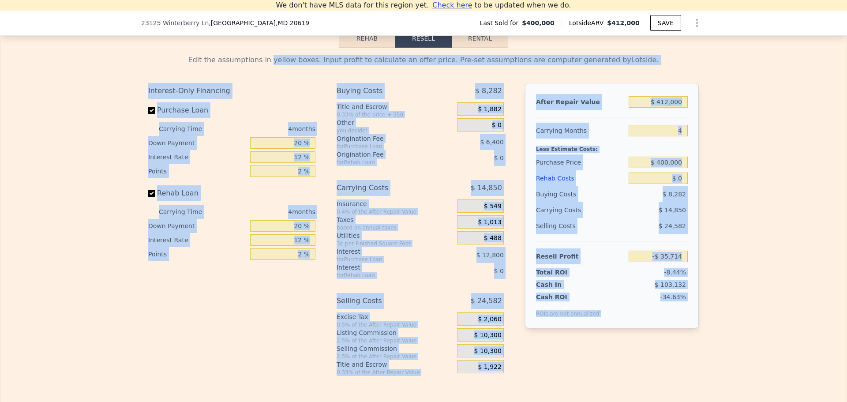
click at [288, 44] on div "Rehab Resell Rental Edit the assumptions in yellow boxes. Input profit to calcu…" at bounding box center [423, 202] width 847 height 425
drag, startPoint x: 280, startPoint y: 43, endPoint x: 730, endPoint y: 364, distance: 552.6
click at [730, 364] on div "Rehab Resell Rental Edit the assumptions in yellow boxes. Input profit to calcu…" at bounding box center [423, 202] width 847 height 425
click at [730, 364] on div "Edit the assumptions in yellow boxes. Input profit to calculate an offer price.…" at bounding box center [423, 212] width 847 height 328
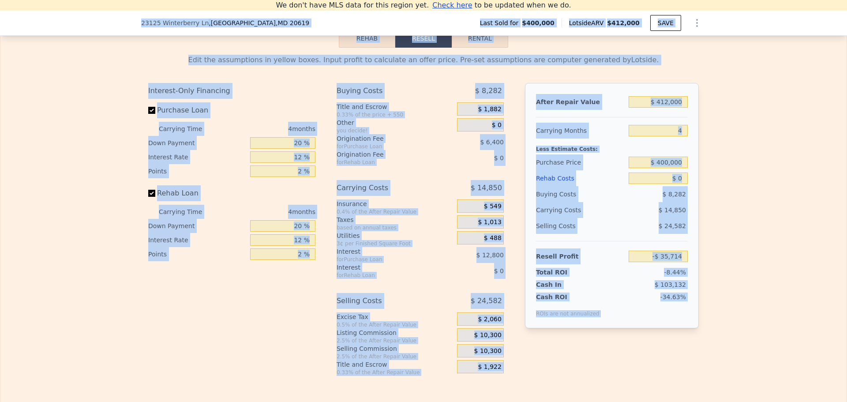
drag, startPoint x: 730, startPoint y: 364, endPoint x: 127, endPoint y: 25, distance: 692.4
click at [109, 47] on div "Rehab Resell Rental Edit the assumptions in yellow boxes. Input profit to calcu…" at bounding box center [423, 202] width 847 height 425
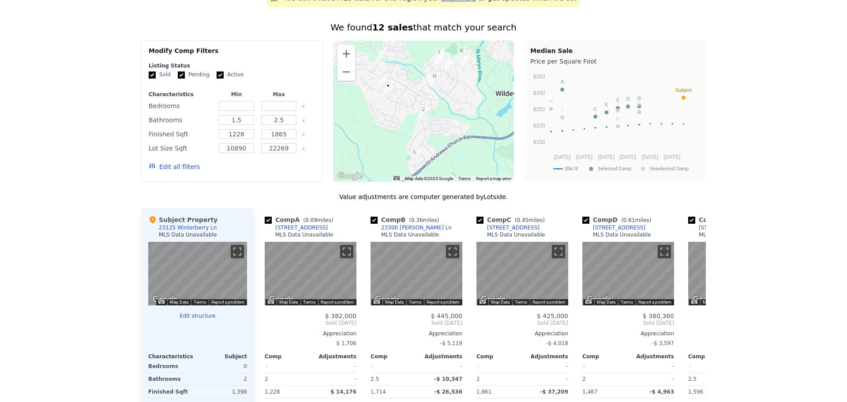
scroll to position [0, 0]
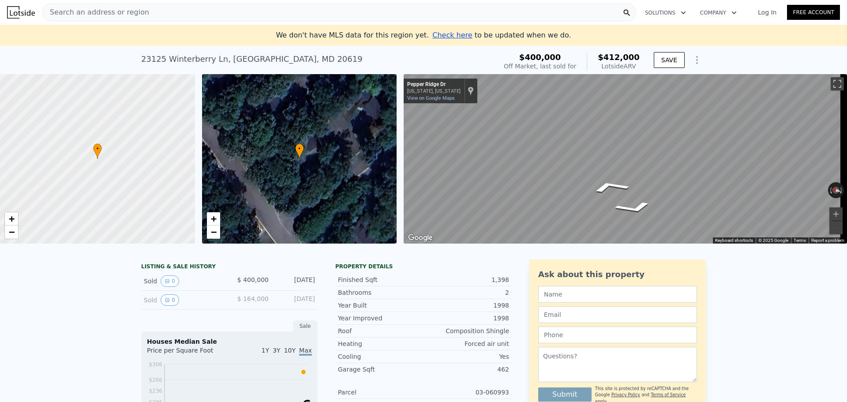
drag, startPoint x: 127, startPoint y: 162, endPoint x: 108, endPoint y: -41, distance: 204.3
click at [141, 60] on div "23125 Winterberry Ln , St. Mary's County , MD 20619" at bounding box center [252, 59] width 222 height 12
drag, startPoint x: 222, startPoint y: 58, endPoint x: 397, endPoint y: 58, distance: 174.8
click at [384, 58] on div "23125 Winterberry Ln , St. Mary's County , MD 20619 Sold Jun 2024 for $400k (~A…" at bounding box center [317, 61] width 352 height 25
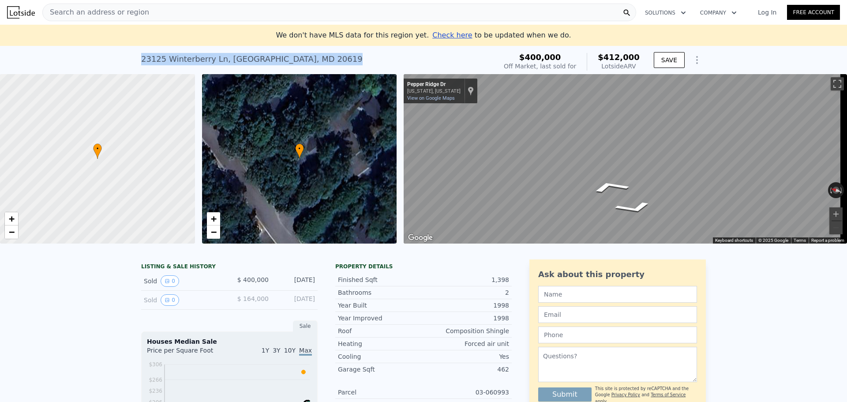
copy div "23125 Winterberry Ln , St. Mary's County , MD 20619 Sold Jun 2024 for $400k (~A…"
click at [200, 269] on div "LISTING & SALE HISTORY Sold 0 $ 400,000 Jun 27, 2024 Sold 0 $ 164,000 Dec 13, 1…" at bounding box center [229, 285] width 177 height 50
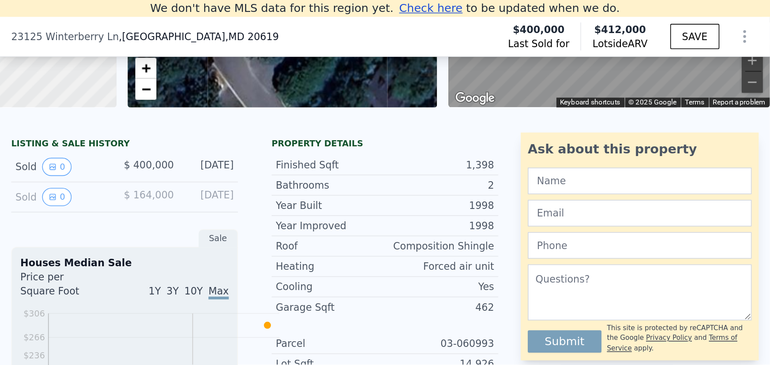
scroll to position [0, 4]
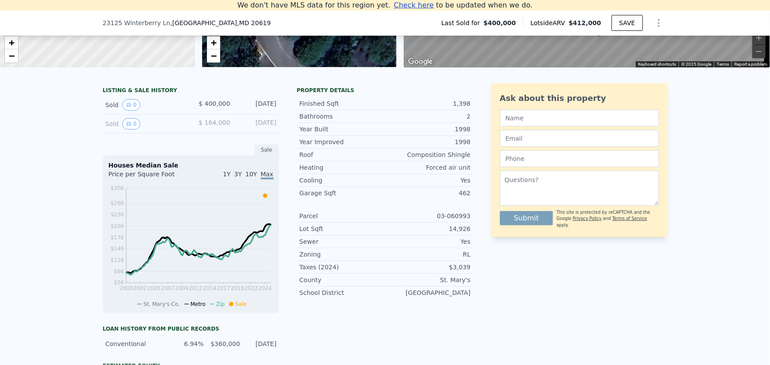
click at [126, 115] on div "Sold 0 $ 400,000 Jun 27, 2024" at bounding box center [191, 105] width 177 height 19
click at [127, 111] on button "0" at bounding box center [131, 104] width 19 height 11
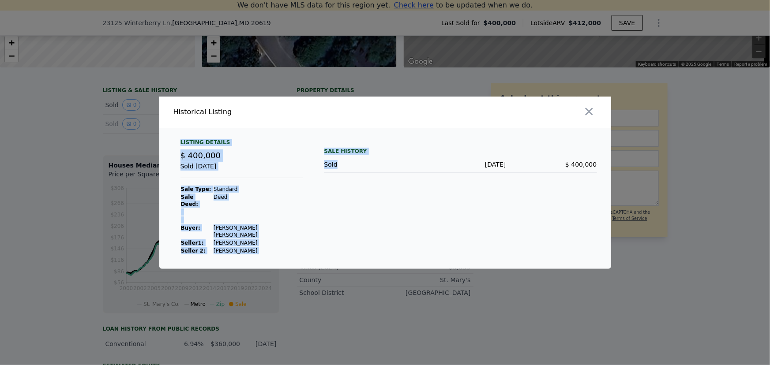
drag, startPoint x: 325, startPoint y: 204, endPoint x: 391, endPoint y: 244, distance: 77.2
click at [388, 244] on div "Listing Details $ 400,000 Sold Jun 27, 2024 Sale Type: Standard Sale Deed: Deed…" at bounding box center [385, 198] width 452 height 141
click at [391, 244] on div "Sale History Sold Jun 27, 2024 $ 400,000" at bounding box center [460, 197] width 273 height 116
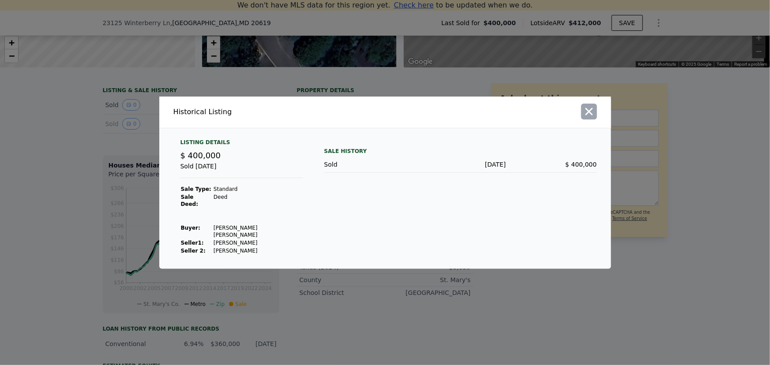
click at [596, 120] on button "button" at bounding box center [589, 112] width 16 height 16
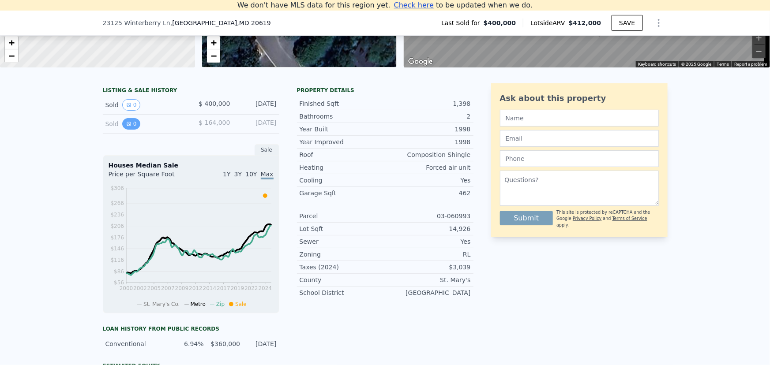
click at [127, 126] on icon "View historical data" at bounding box center [129, 124] width 4 height 4
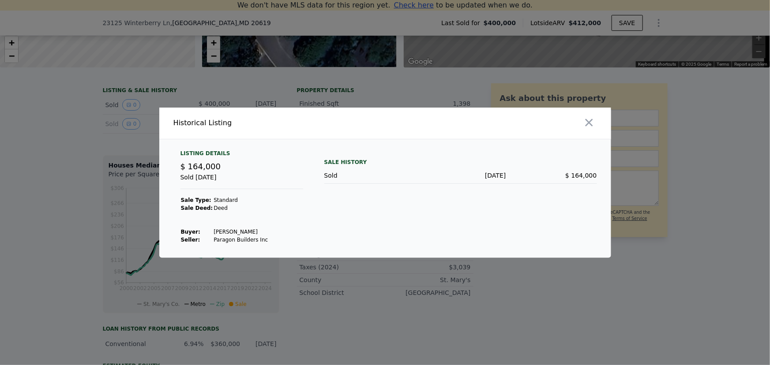
click at [595, 126] on button "button" at bounding box center [589, 123] width 16 height 16
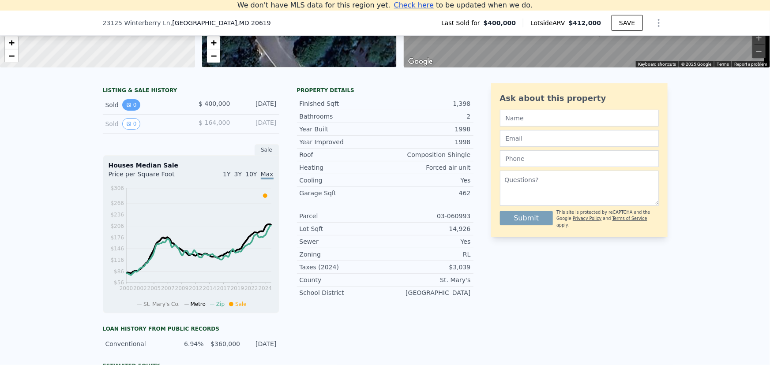
click at [124, 111] on button "0" at bounding box center [131, 104] width 19 height 11
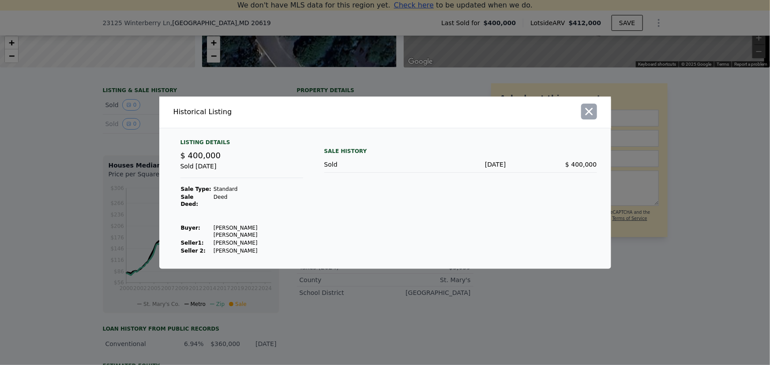
click at [586, 118] on icon "button" at bounding box center [589, 111] width 12 height 12
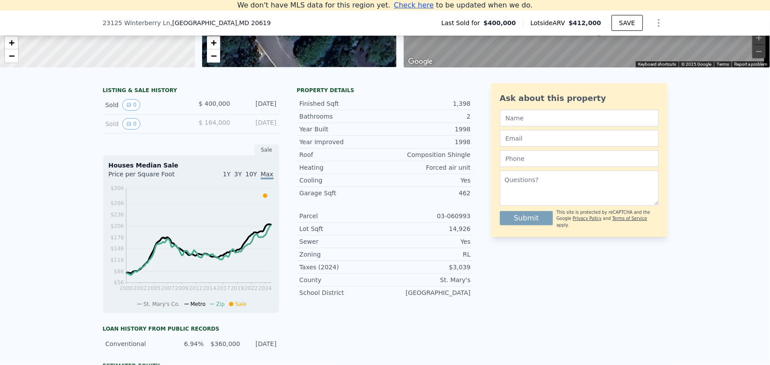
click at [24, 154] on div "LISTING & SALE HISTORY Sold 0 $ 400,000 Jun 27, 2024 Sold 0 $ 164,000 Dec 13, 1…" at bounding box center [385, 290] width 770 height 428
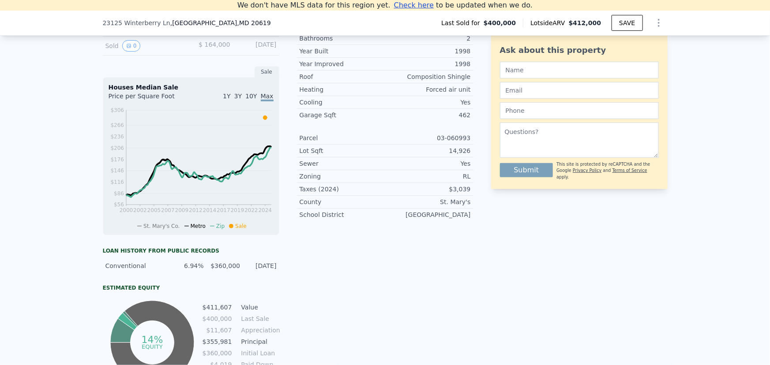
scroll to position [166, 0]
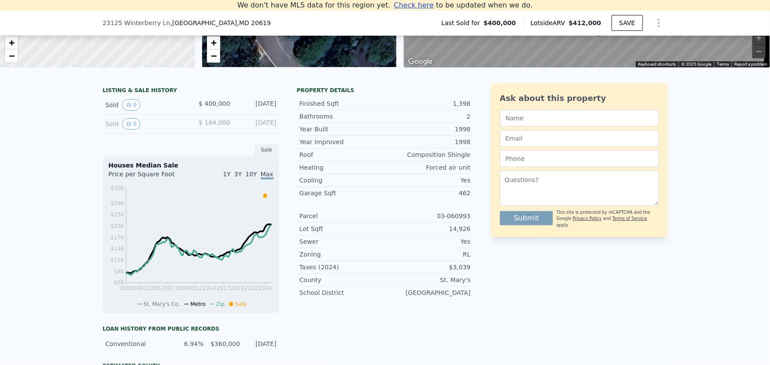
click at [126, 104] on div "Sold 0 $ 400,000 Jun 27, 2024" at bounding box center [191, 105] width 177 height 19
click at [127, 105] on button "0" at bounding box center [131, 104] width 19 height 11
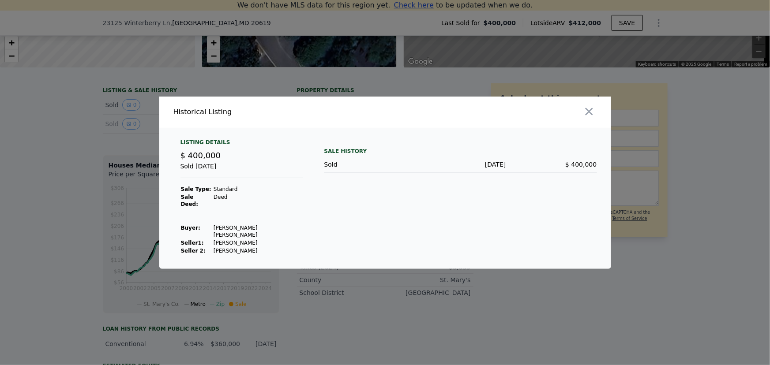
click at [230, 226] on td "Flaherty Zachary Shaun" at bounding box center [258, 231] width 90 height 15
copy td "Flaherty Zachary Shaun"
click at [591, 118] on icon "button" at bounding box center [589, 111] width 12 height 12
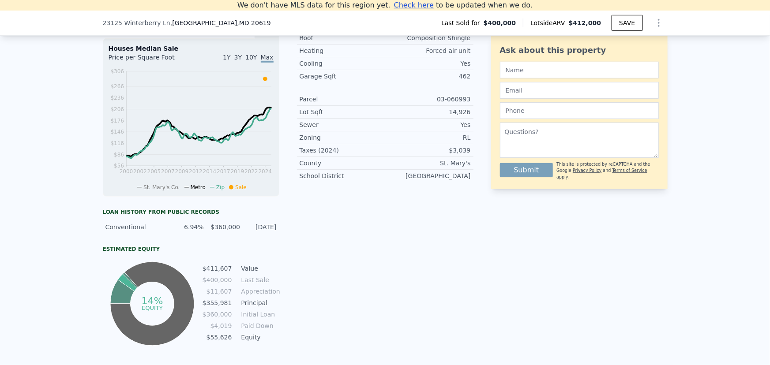
scroll to position [366, 0]
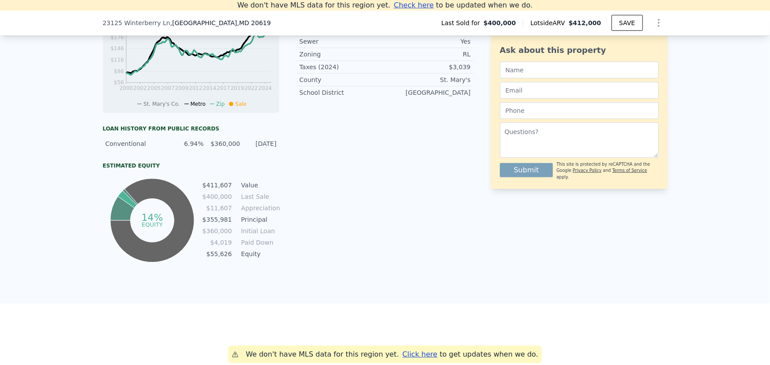
click at [26, 202] on div "LISTING & SALE HISTORY Sold 0 $ 400,000 Jun 27, 2024 Sold 0 $ 164,000 Dec 13, 1…" at bounding box center [385, 90] width 770 height 428
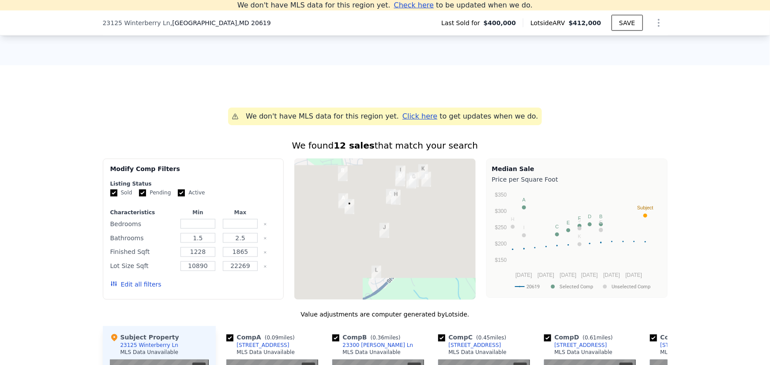
scroll to position [607, 0]
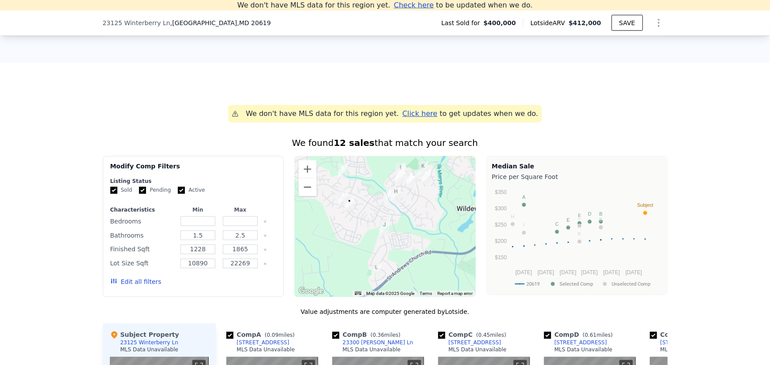
click at [403, 118] on span "Click here" at bounding box center [420, 113] width 35 height 8
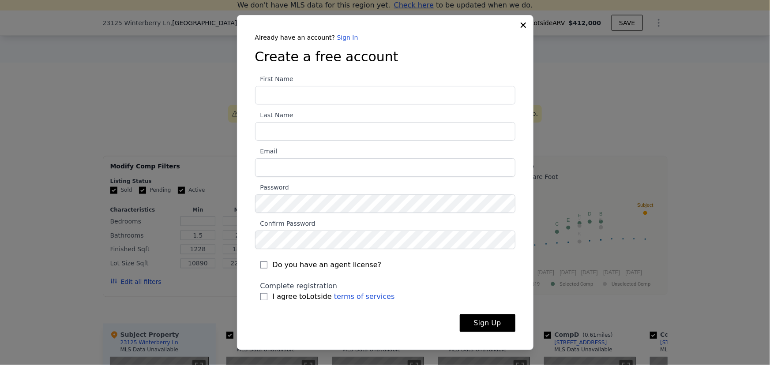
click at [538, 19] on div at bounding box center [385, 182] width 770 height 365
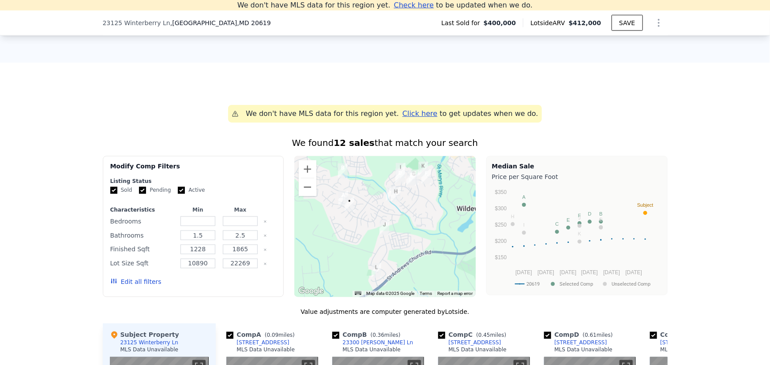
click at [523, 22] on div "Last Sold for $400,000" at bounding box center [478, 23] width 89 height 9
click at [484, 74] on div "We don't have MLS data for this region yet. Click here to get updates when we d…" at bounding box center [385, 363] width 770 height 600
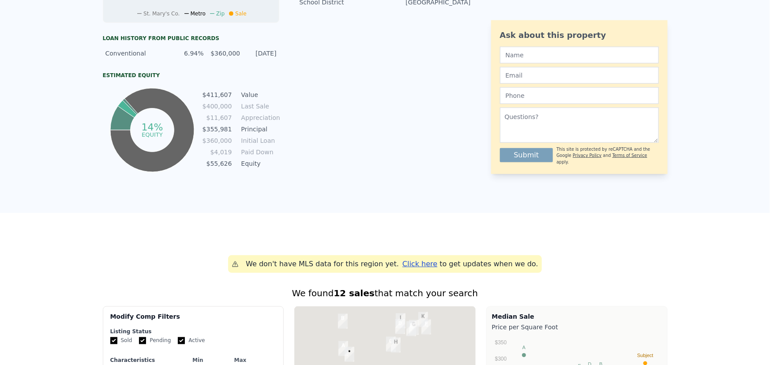
scroll to position [0, 0]
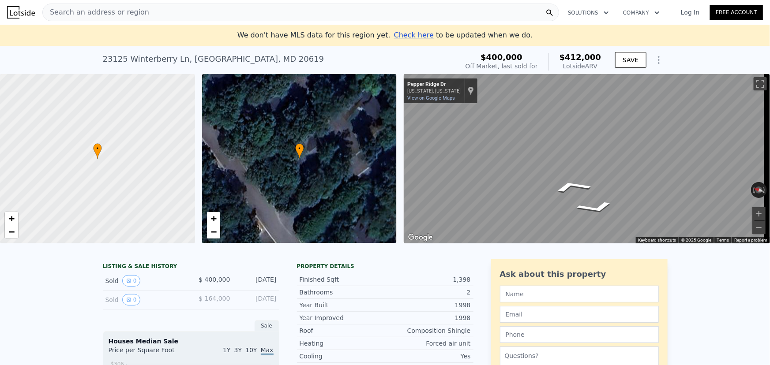
drag, startPoint x: 286, startPoint y: 17, endPoint x: 247, endPoint y: 91, distance: 83.3
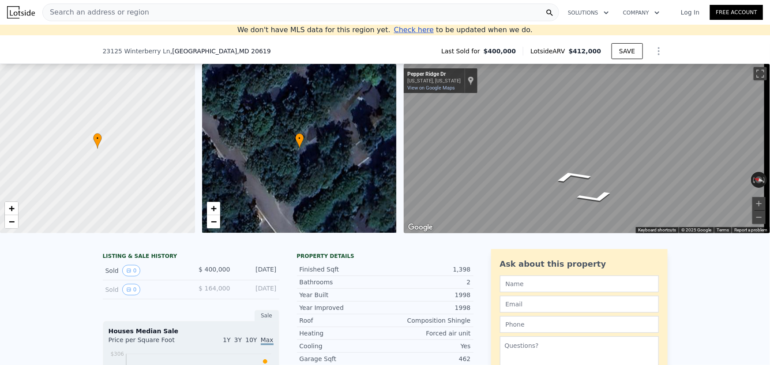
scroll to position [150, 0]
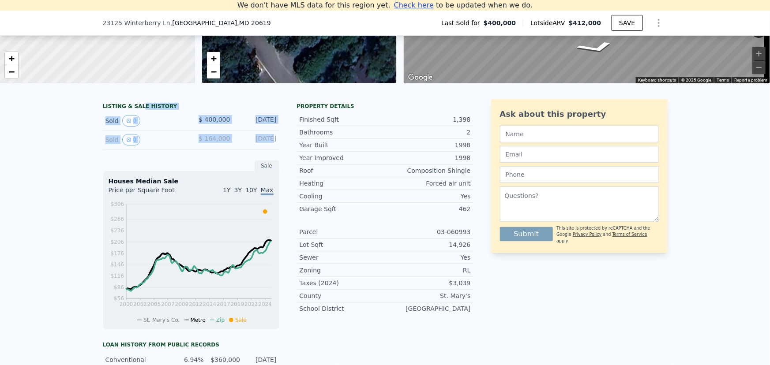
drag, startPoint x: 136, startPoint y: 111, endPoint x: 267, endPoint y: 147, distance: 135.4
click at [258, 148] on div "LISTING & SALE HISTORY Sold 0 $ 400,000 Jun 27, 2024 Sold 0 $ 164,000 Dec 13, 1…" at bounding box center [191, 126] width 177 height 47
click at [284, 142] on div "LISTING & SALE HISTORY Sold 0 $ 400,000 Jun 27, 2024 Sold 0 $ 164,000 Dec 13, 1…" at bounding box center [288, 290] width 371 height 382
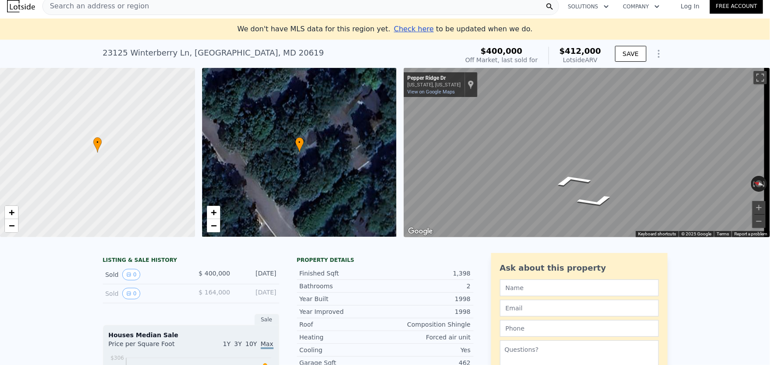
scroll to position [0, 0]
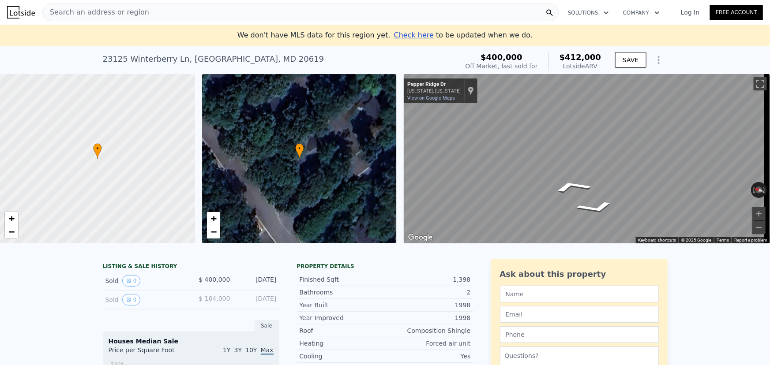
click at [403, 13] on div "Search an address or region" at bounding box center [300, 13] width 517 height 18
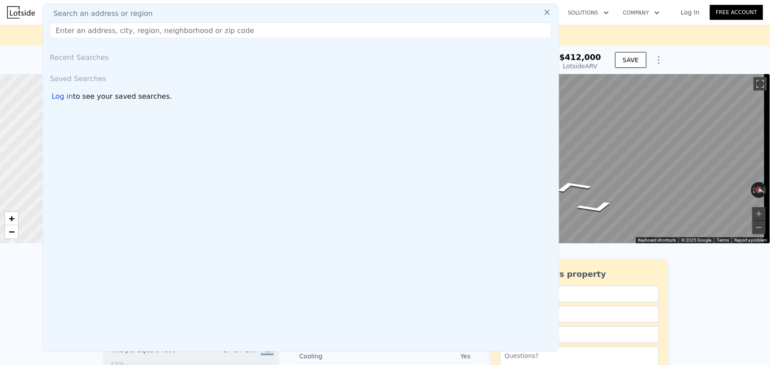
click at [407, 6] on div "Search an address or region Recent Searches Saved Searches Log in to see your s…" at bounding box center [300, 178] width 517 height 349
click at [242, 25] on input "text" at bounding box center [301, 31] width 502 height 16
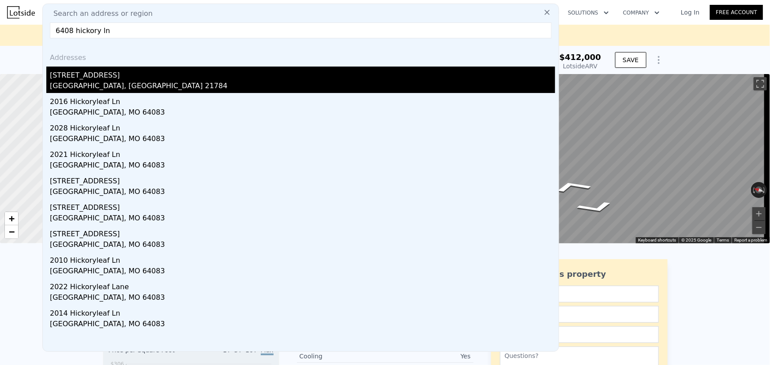
type input "6408 hickory ln"
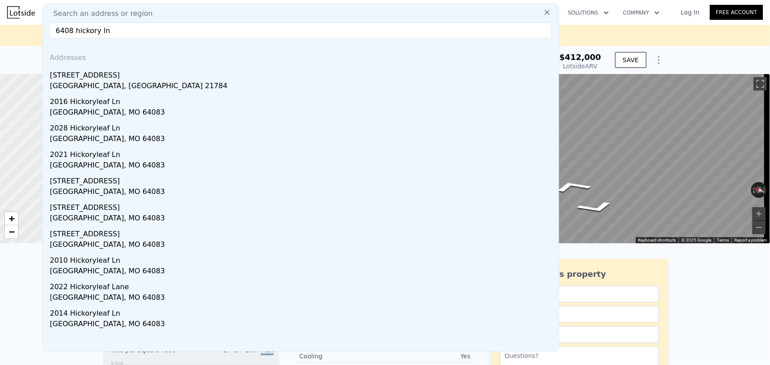
drag, startPoint x: 134, startPoint y: 75, endPoint x: 397, endPoint y: 118, distance: 266.1
click at [134, 75] on div "[STREET_ADDRESS]" at bounding box center [302, 74] width 505 height 14
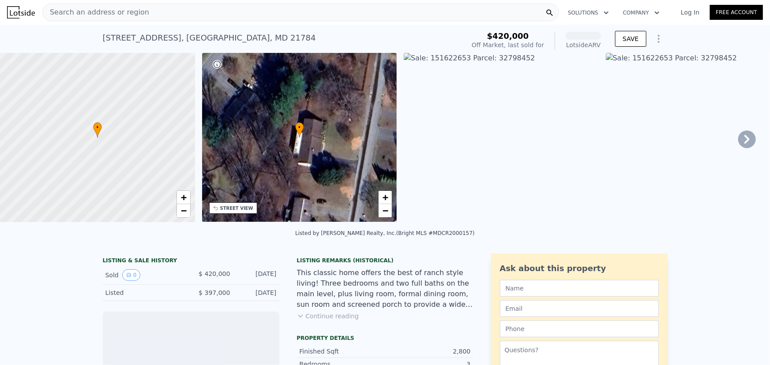
click at [221, 260] on div "LISTING & SALE HISTORY Sold 0 $ 420,000 Nov 11, 2021 Listed $ 397,000 Oct 15, 2…" at bounding box center [191, 278] width 177 height 48
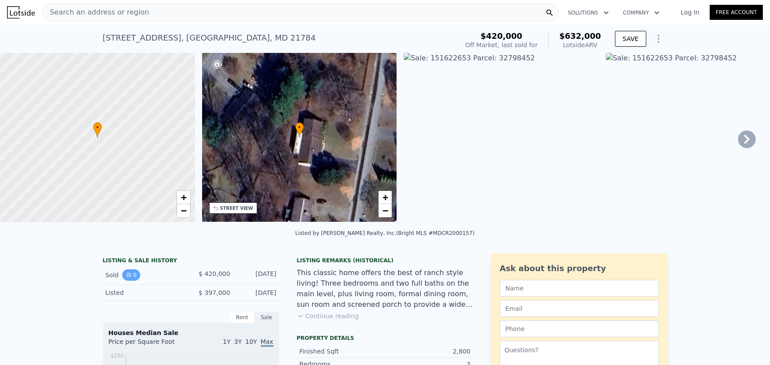
click at [126, 278] on icon "View historical data" at bounding box center [128, 275] width 5 height 5
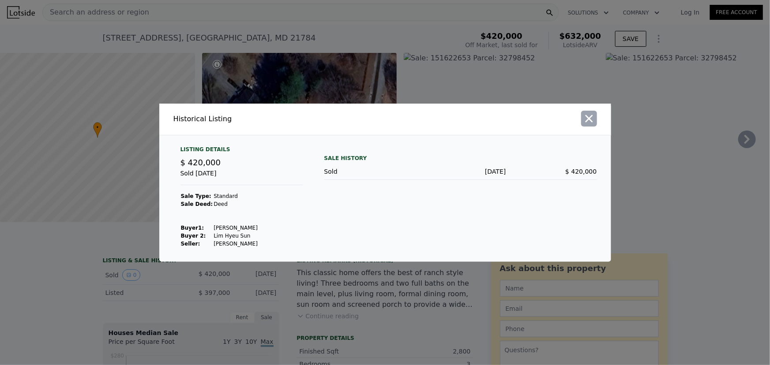
click at [596, 122] on button "button" at bounding box center [589, 119] width 16 height 16
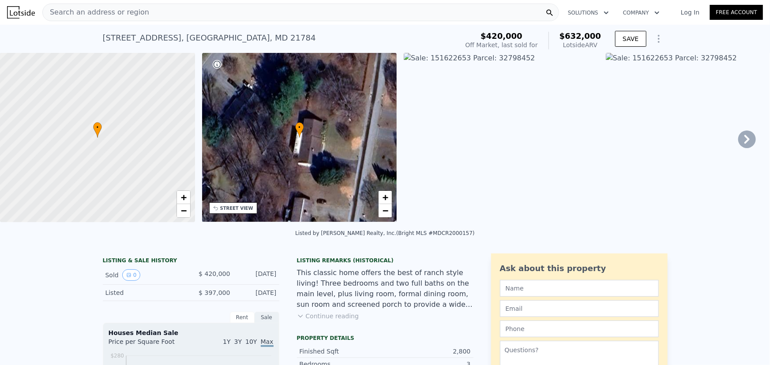
click at [202, 277] on span "$ 420,000" at bounding box center [214, 274] width 31 height 7
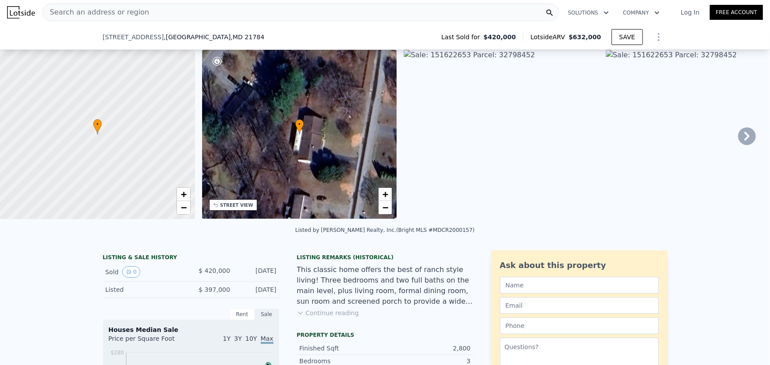
drag, startPoint x: 86, startPoint y: 237, endPoint x: 105, endPoint y: -16, distance: 253.2
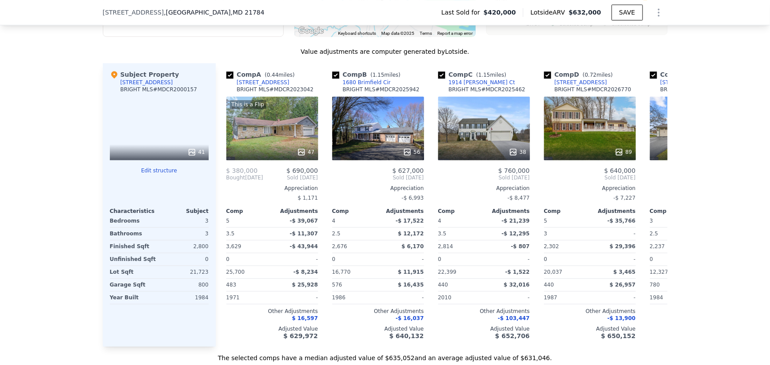
scroll to position [1000, 0]
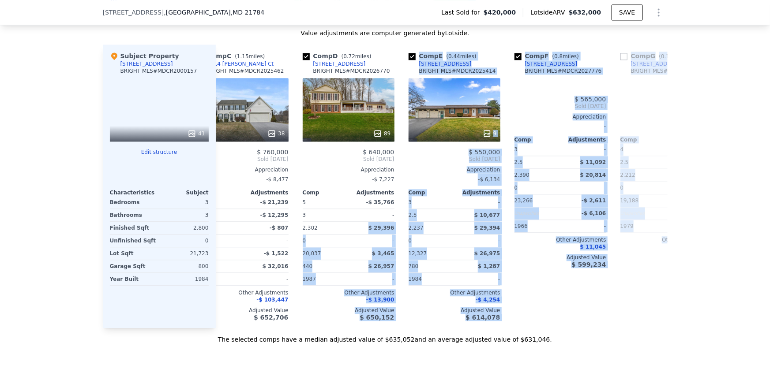
drag, startPoint x: 578, startPoint y: 222, endPoint x: 706, endPoint y: 208, distance: 128.7
click at [706, 208] on div "We found 12 sales that match your search Listings provided by Bright MLS . Filt…" at bounding box center [385, 91] width 770 height 506
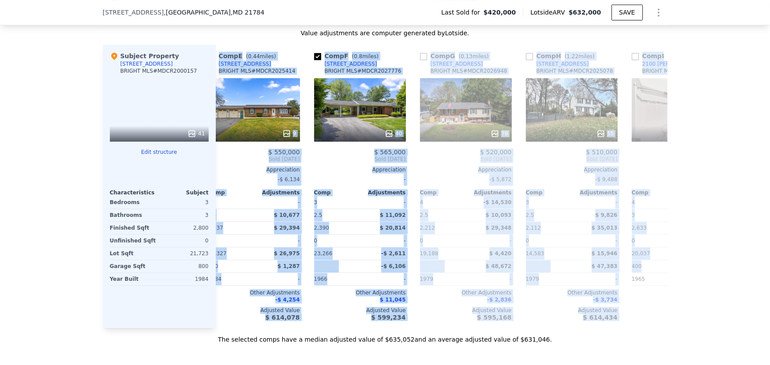
click at [676, 209] on div "We found 12 sales that match your search Listings provided by Bright MLS . Filt…" at bounding box center [385, 91] width 770 height 506
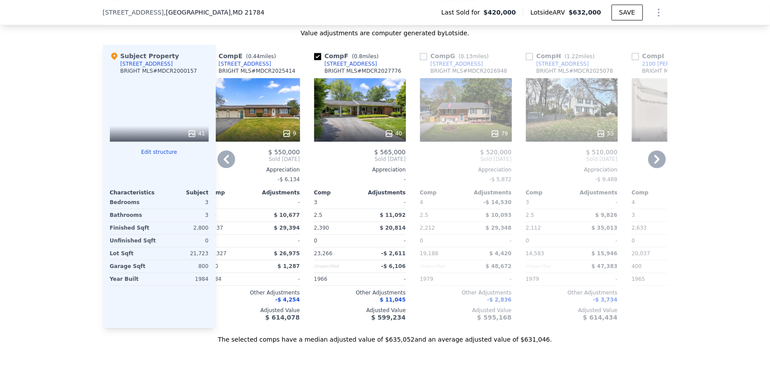
click at [218, 151] on icon at bounding box center [227, 160] width 18 height 18
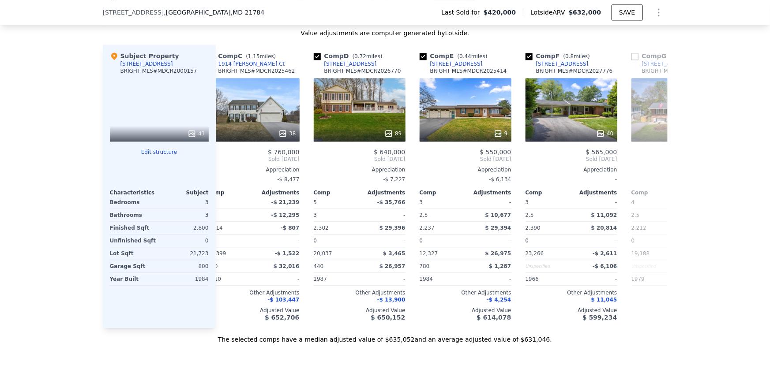
scroll to position [0, 230]
click at [12, 230] on div "We found 12 sales that match your search Listings provided by Bright MLS . Filt…" at bounding box center [385, 91] width 770 height 506
click at [220, 153] on icon at bounding box center [227, 160] width 18 height 18
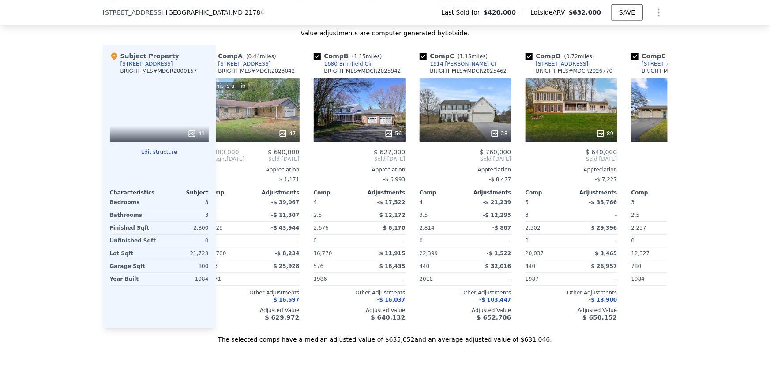
scroll to position [0, 18]
click at [220, 152] on icon at bounding box center [227, 160] width 18 height 18
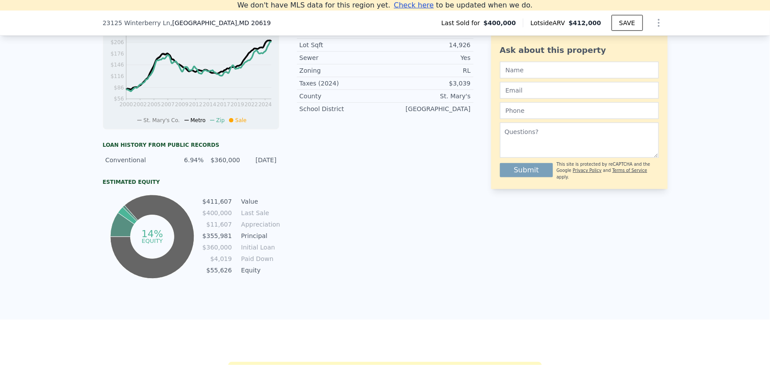
scroll to position [431, 0]
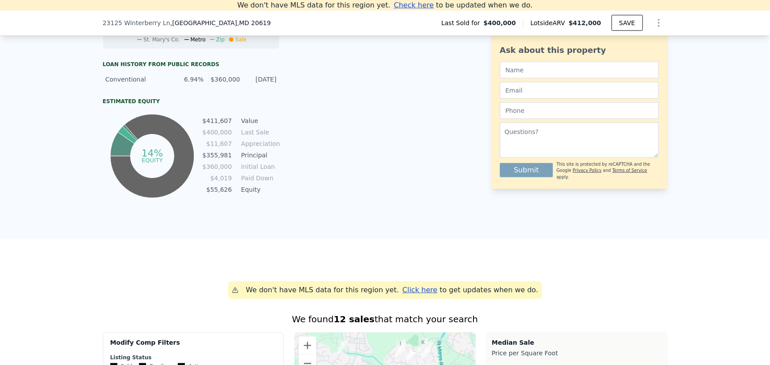
click at [55, 239] on div "LISTING & SALE HISTORY Sold 0 $ 400,000 [DATE] Sold 0 $ 164,000 [DATE] Sale Hou…" at bounding box center [385, 26] width 770 height 428
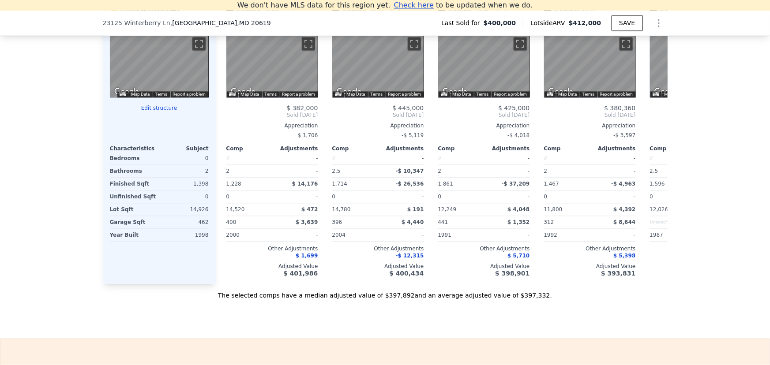
scroll to position [872, 0]
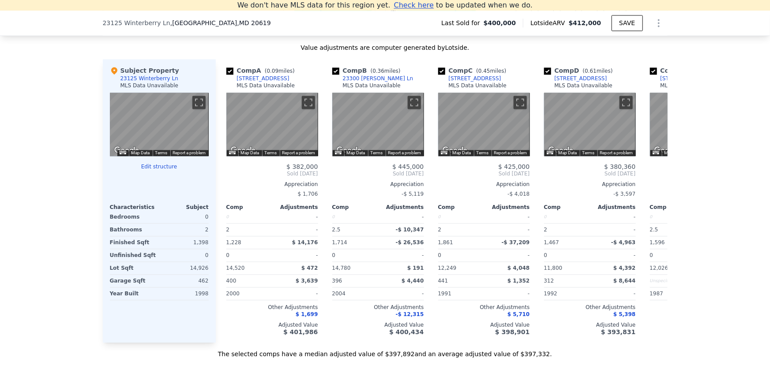
click at [133, 156] on button "Map Data" at bounding box center [141, 153] width 19 height 6
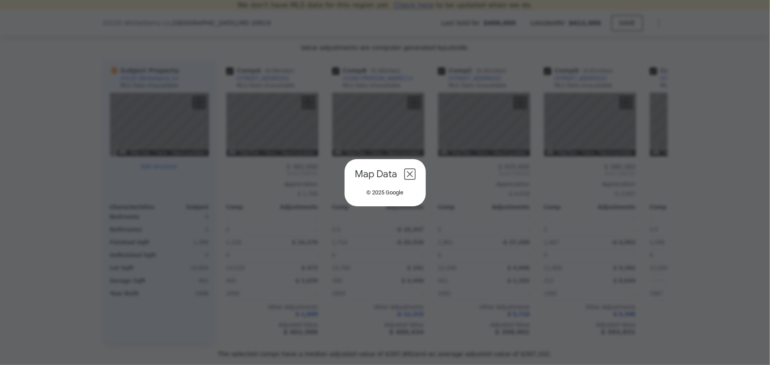
click at [345, 159] on dialog "Map Data © 2025 Google" at bounding box center [385, 182] width 81 height 47
click at [415, 173] on header "Map Data" at bounding box center [385, 174] width 74 height 12
click at [403, 170] on header "Map Data" at bounding box center [385, 174] width 74 height 12
click at [416, 168] on header "Map Data" at bounding box center [385, 174] width 74 height 12
click at [413, 170] on button "Close dialog" at bounding box center [410, 174] width 11 height 11
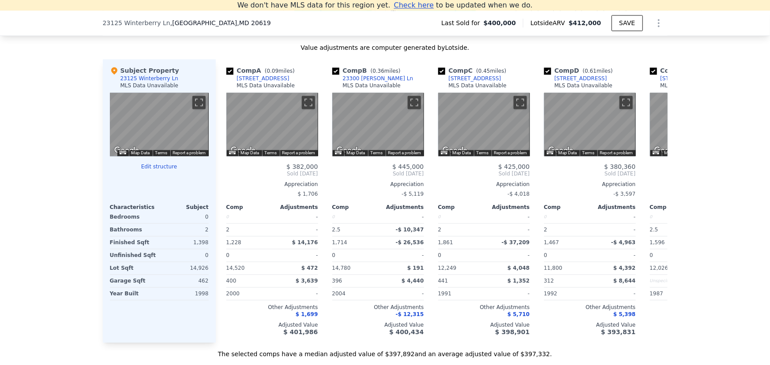
click at [143, 82] on div "23125 Winterberry Ln" at bounding box center [149, 78] width 58 height 7
click at [146, 75] on div "Subject Property" at bounding box center [144, 70] width 69 height 9
click at [195, 200] on div at bounding box center [159, 194] width 99 height 12
click at [154, 170] on button "Edit structure" at bounding box center [159, 166] width 99 height 7
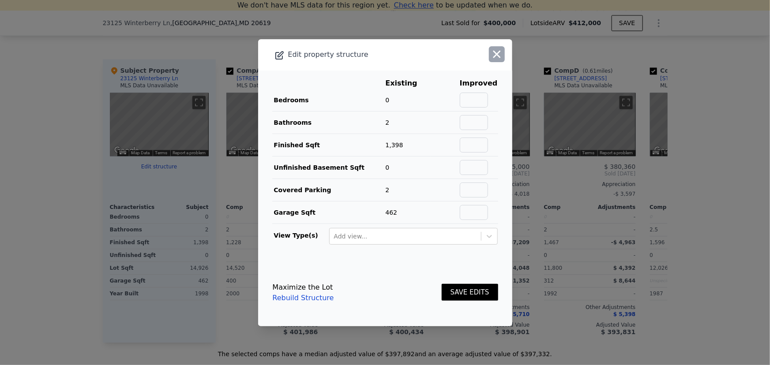
click at [495, 53] on icon "button" at bounding box center [497, 54] width 12 height 12
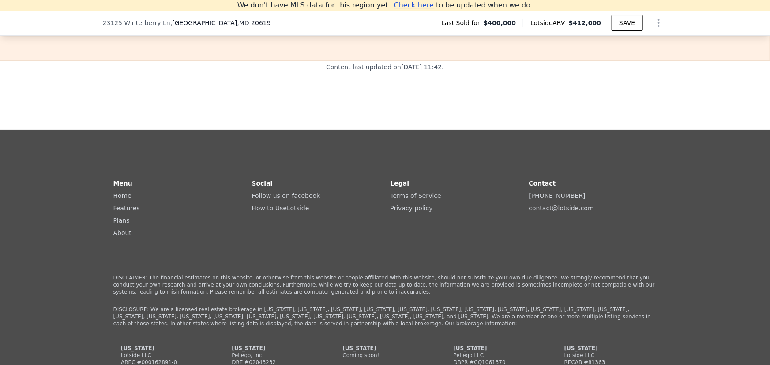
scroll to position [0, 0]
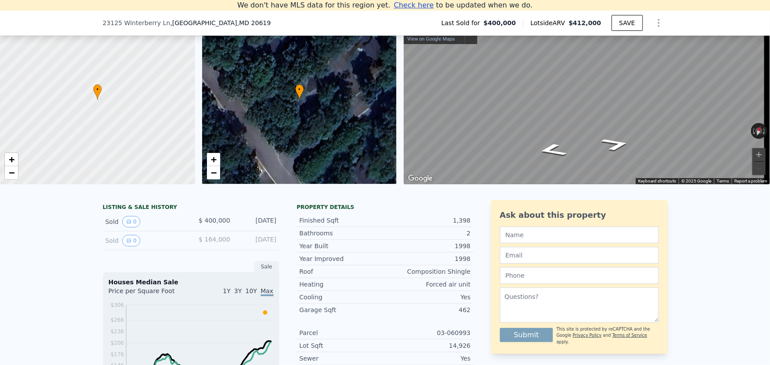
drag, startPoint x: 270, startPoint y: -1, endPoint x: 284, endPoint y: -44, distance: 45.1
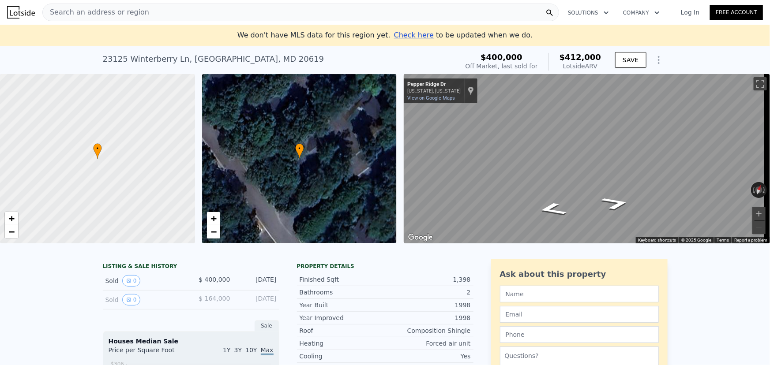
click at [364, 6] on div "Search an address or region" at bounding box center [300, 13] width 517 height 18
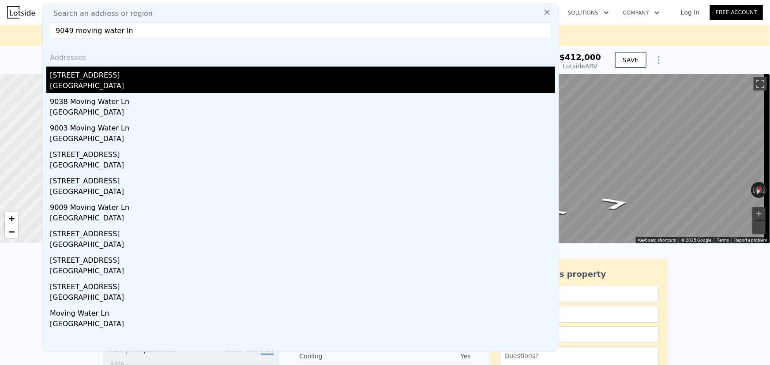
type input "9049 moving water ln"
click at [107, 79] on div "[STREET_ADDRESS]" at bounding box center [302, 74] width 505 height 14
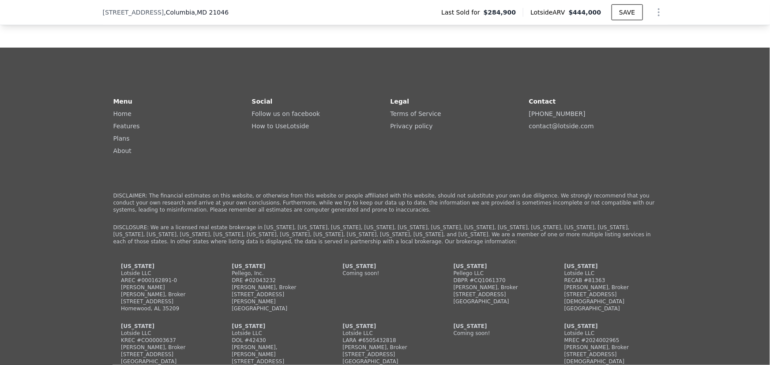
scroll to position [1513, 0]
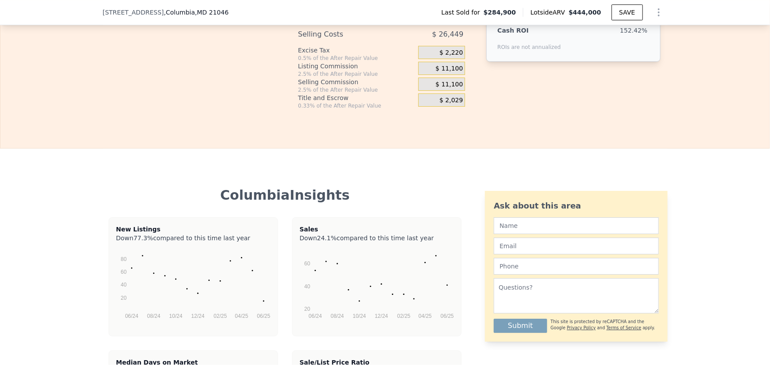
drag, startPoint x: 70, startPoint y: 284, endPoint x: 69, endPoint y: -26, distance: 310.3
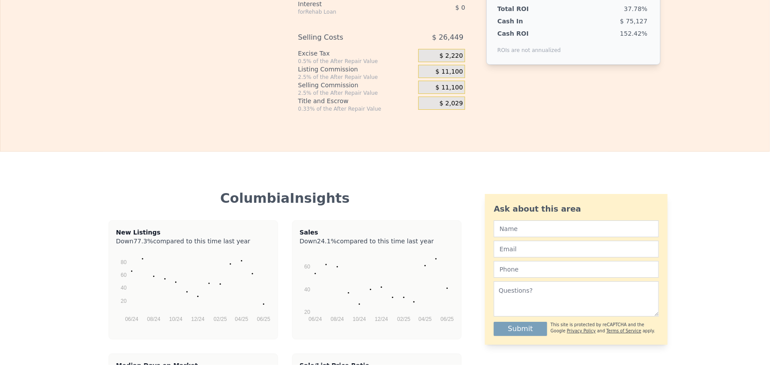
scroll to position [0, 0]
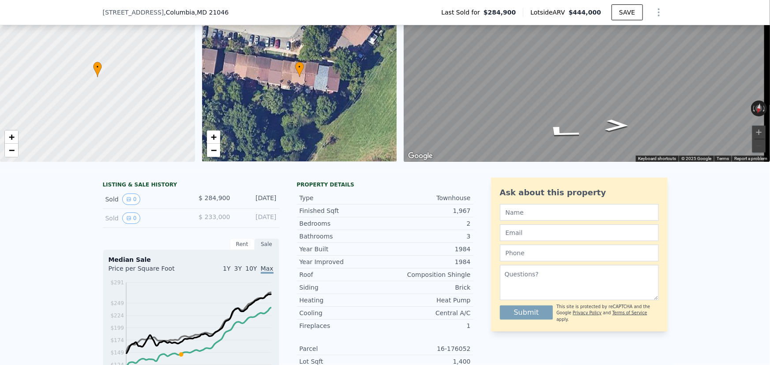
scroll to position [117, 0]
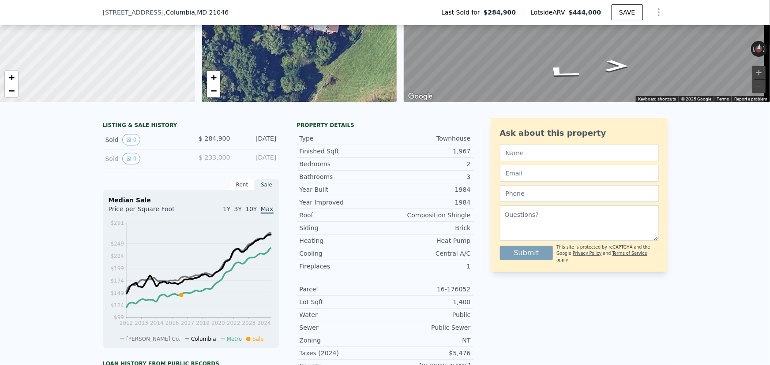
click at [243, 191] on div "Rent" at bounding box center [242, 184] width 25 height 11
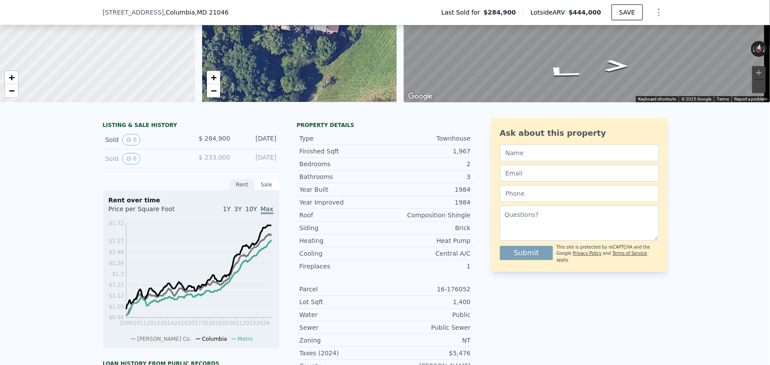
click at [237, 191] on div "Rent" at bounding box center [242, 184] width 25 height 11
click at [257, 191] on div "Sale" at bounding box center [267, 184] width 25 height 11
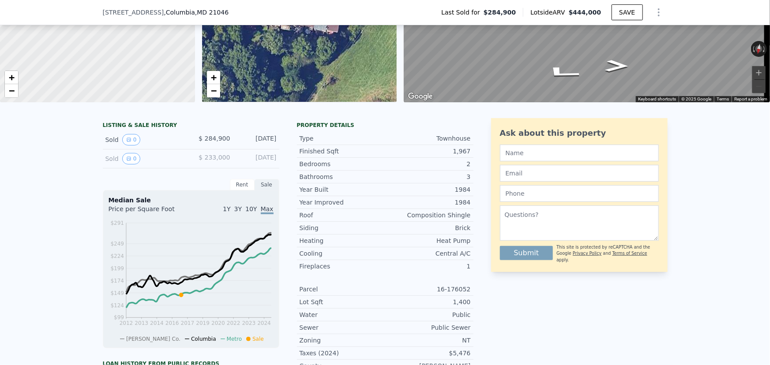
click at [243, 202] on div "Median Sale" at bounding box center [191, 200] width 165 height 9
click at [244, 191] on div "Rent" at bounding box center [242, 184] width 25 height 11
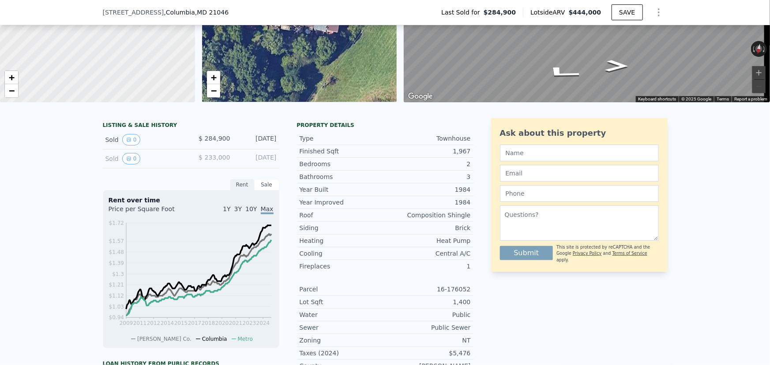
click at [251, 213] on span "10Y" at bounding box center [250, 209] width 11 height 7
click at [234, 215] on div "1Y 3Y 10Y Max" at bounding box center [232, 212] width 83 height 14
click at [230, 213] on span "1Y" at bounding box center [227, 209] width 8 height 7
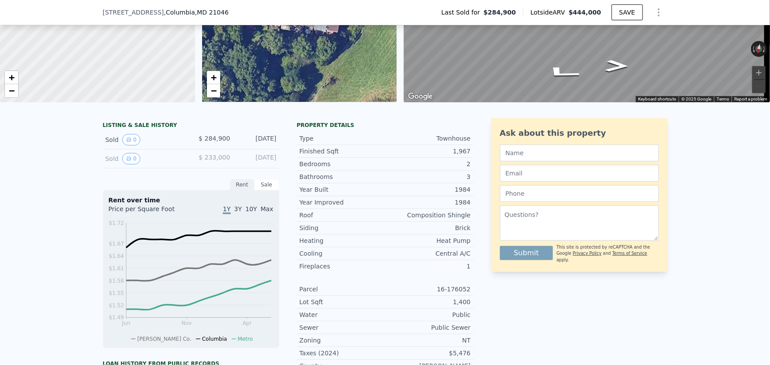
click at [257, 218] on div "1Y 3Y 10Y Max" at bounding box center [232, 212] width 83 height 14
click at [263, 213] on span "Max" at bounding box center [267, 209] width 13 height 7
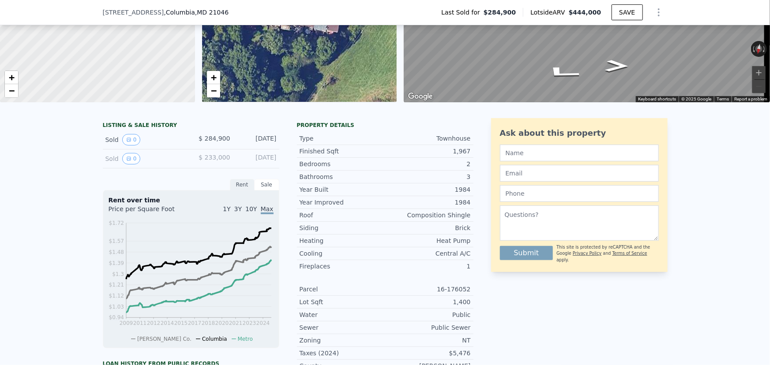
click at [286, 207] on div "LISTING & SALE HISTORY Sold 0 $ 284,900 [DATE] Sold 0 $ 233,000 [DATE] Rent Sal…" at bounding box center [288, 309] width 371 height 382
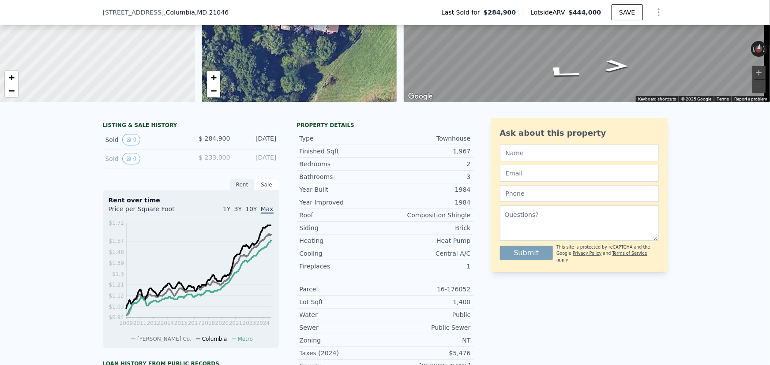
click at [266, 190] on div "Sale" at bounding box center [267, 184] width 25 height 11
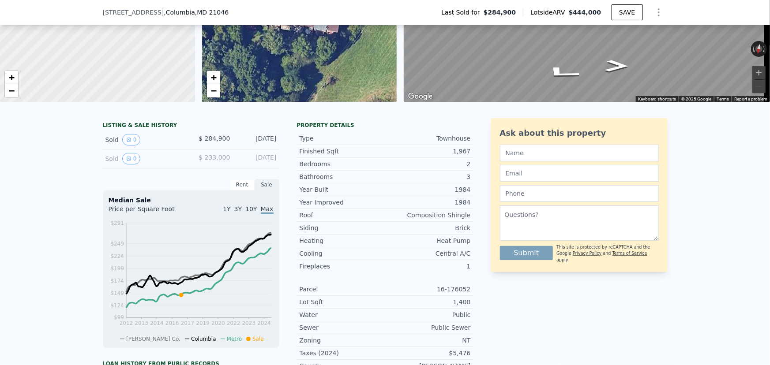
click at [291, 218] on div "LISTING & SALE HISTORY Sold 0 $ 284,900 [DATE] Sold 0 $ 233,000 [DATE] Rent Sal…" at bounding box center [288, 309] width 371 height 382
click at [317, 233] on div "Siding" at bounding box center [343, 228] width 86 height 9
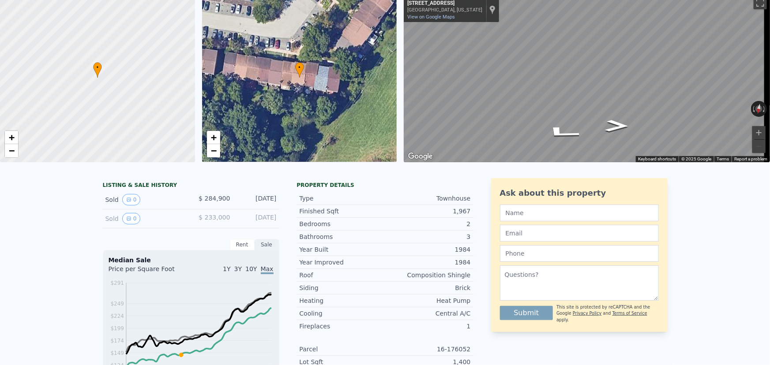
scroll to position [0, 0]
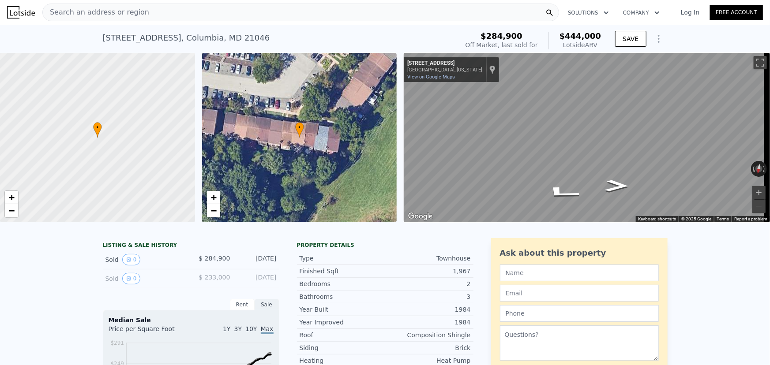
click at [129, 16] on span "Search an address or region" at bounding box center [96, 12] width 106 height 11
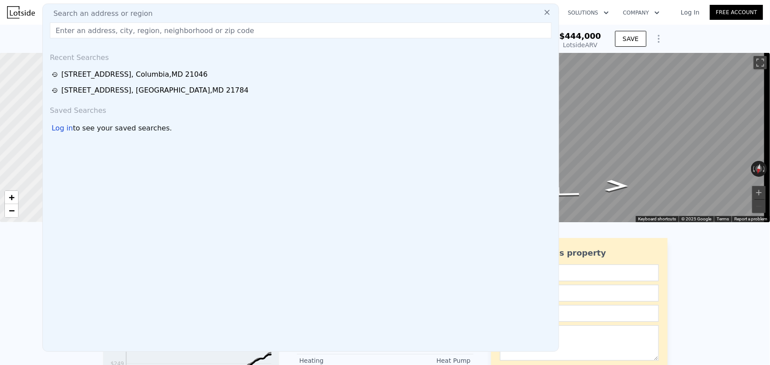
click at [134, 10] on span "Search an address or region" at bounding box center [99, 13] width 106 height 11
click at [135, 12] on span "Search an address or region" at bounding box center [99, 13] width 106 height 11
click at [133, 30] on input "text" at bounding box center [301, 31] width 502 height 16
click at [91, 34] on input "virgnia" at bounding box center [301, 31] width 502 height 16
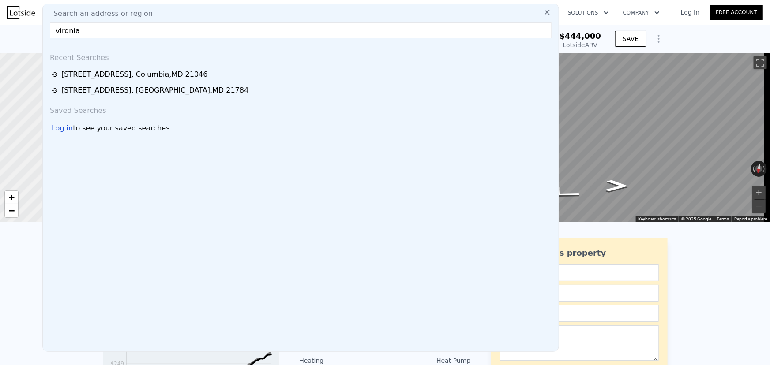
click at [91, 34] on input "virgnia" at bounding box center [301, 31] width 502 height 16
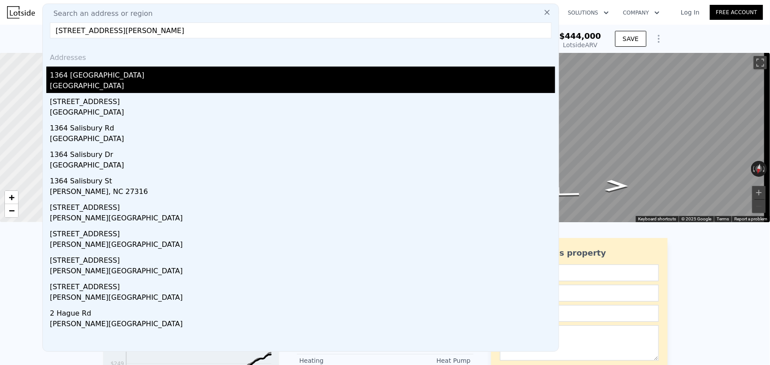
type input "[STREET_ADDRESS][PERSON_NAME]"
click at [183, 74] on div "1364 [GEOGRAPHIC_DATA]" at bounding box center [302, 74] width 505 height 14
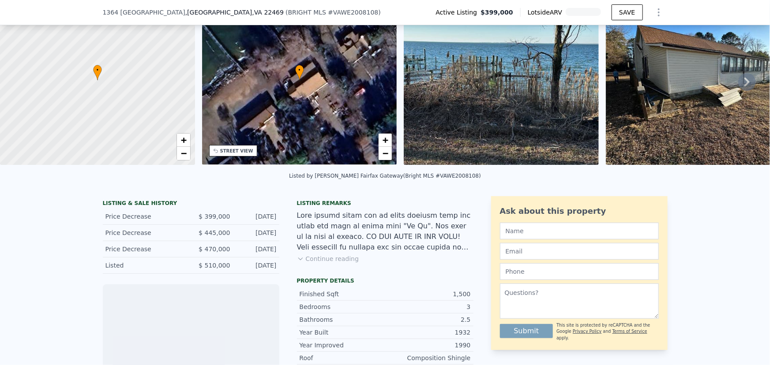
scroll to position [77, 0]
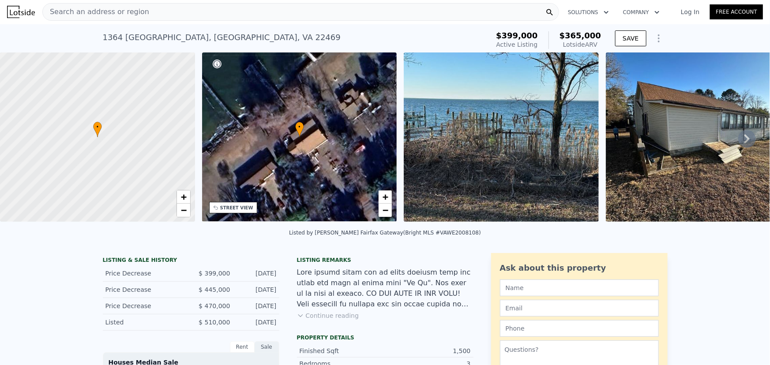
scroll to position [0, 0]
click at [167, 15] on div "Search an address or region" at bounding box center [300, 13] width 517 height 18
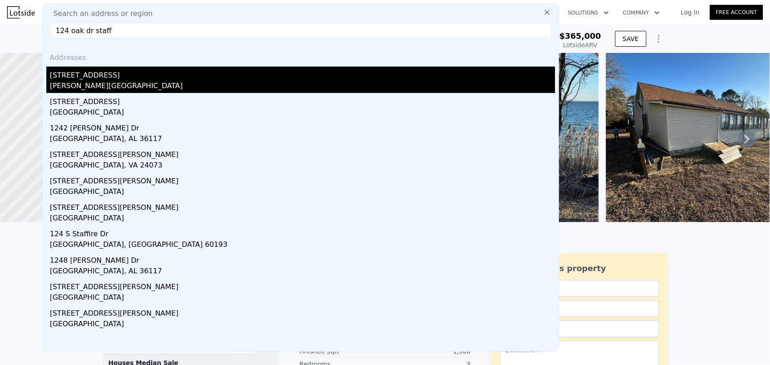
type input "124 oak dr staff"
click at [173, 80] on div "[STREET_ADDRESS]" at bounding box center [302, 74] width 505 height 14
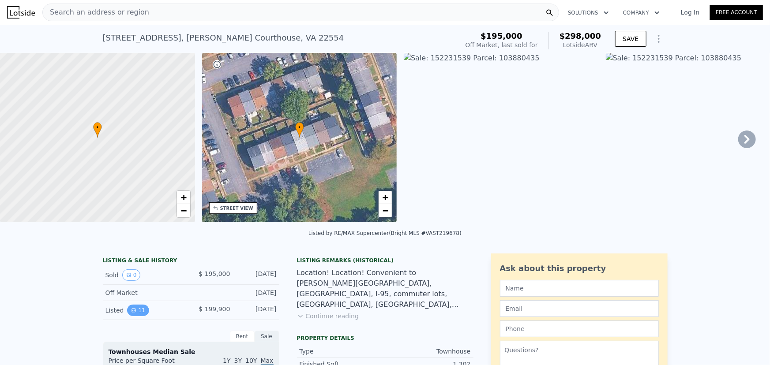
click at [132, 315] on button "11" at bounding box center [138, 310] width 22 height 11
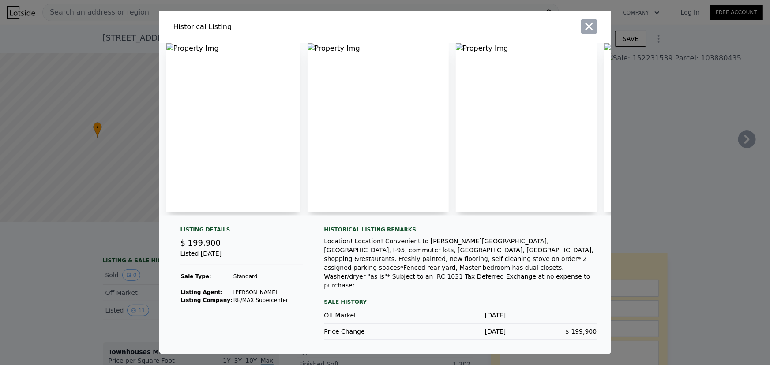
click at [587, 33] on icon "button" at bounding box center [589, 26] width 12 height 12
